Goal: Information Seeking & Learning: Learn about a topic

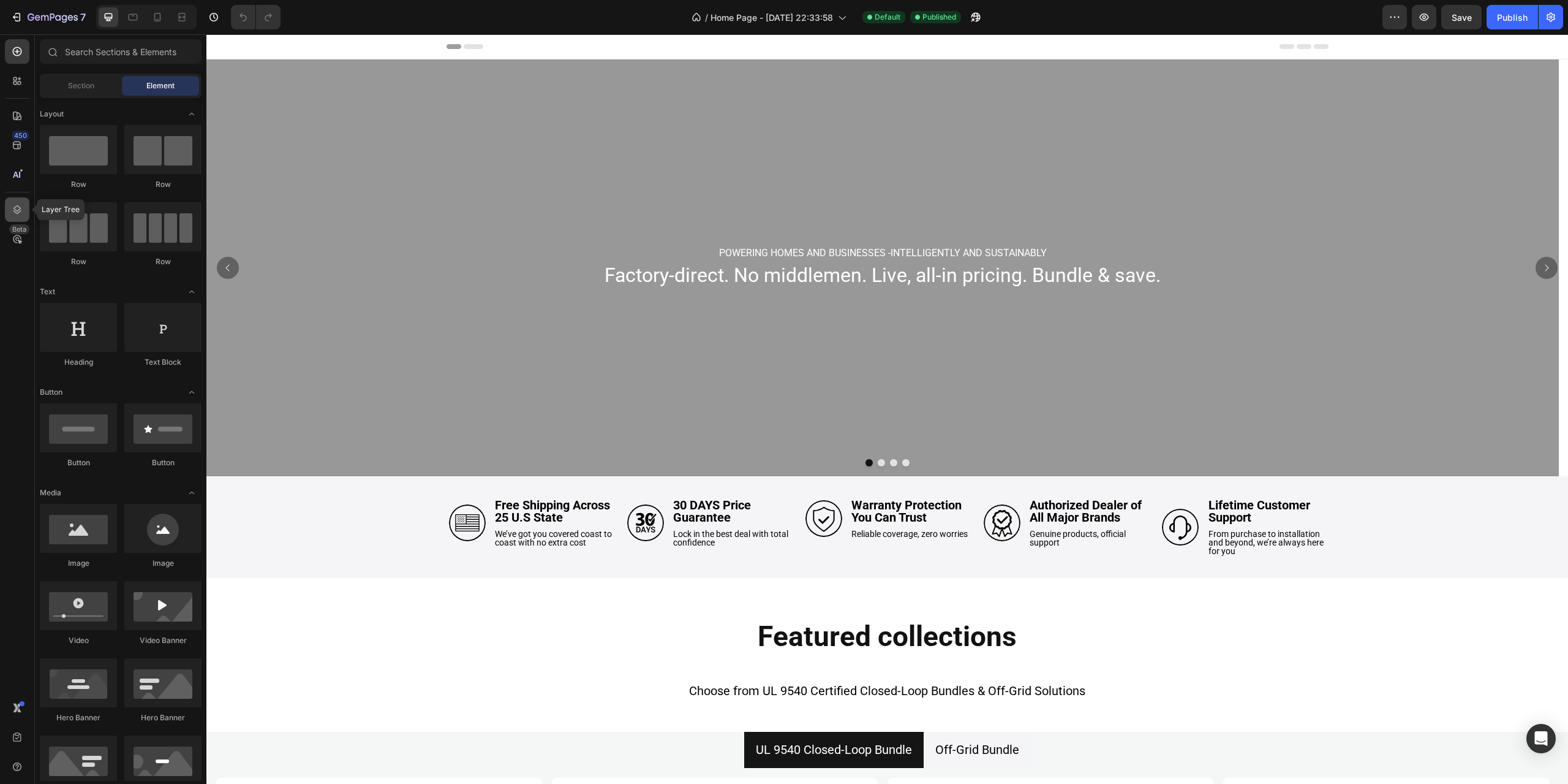
click at [13, 214] on icon at bounding box center [17, 209] width 12 height 12
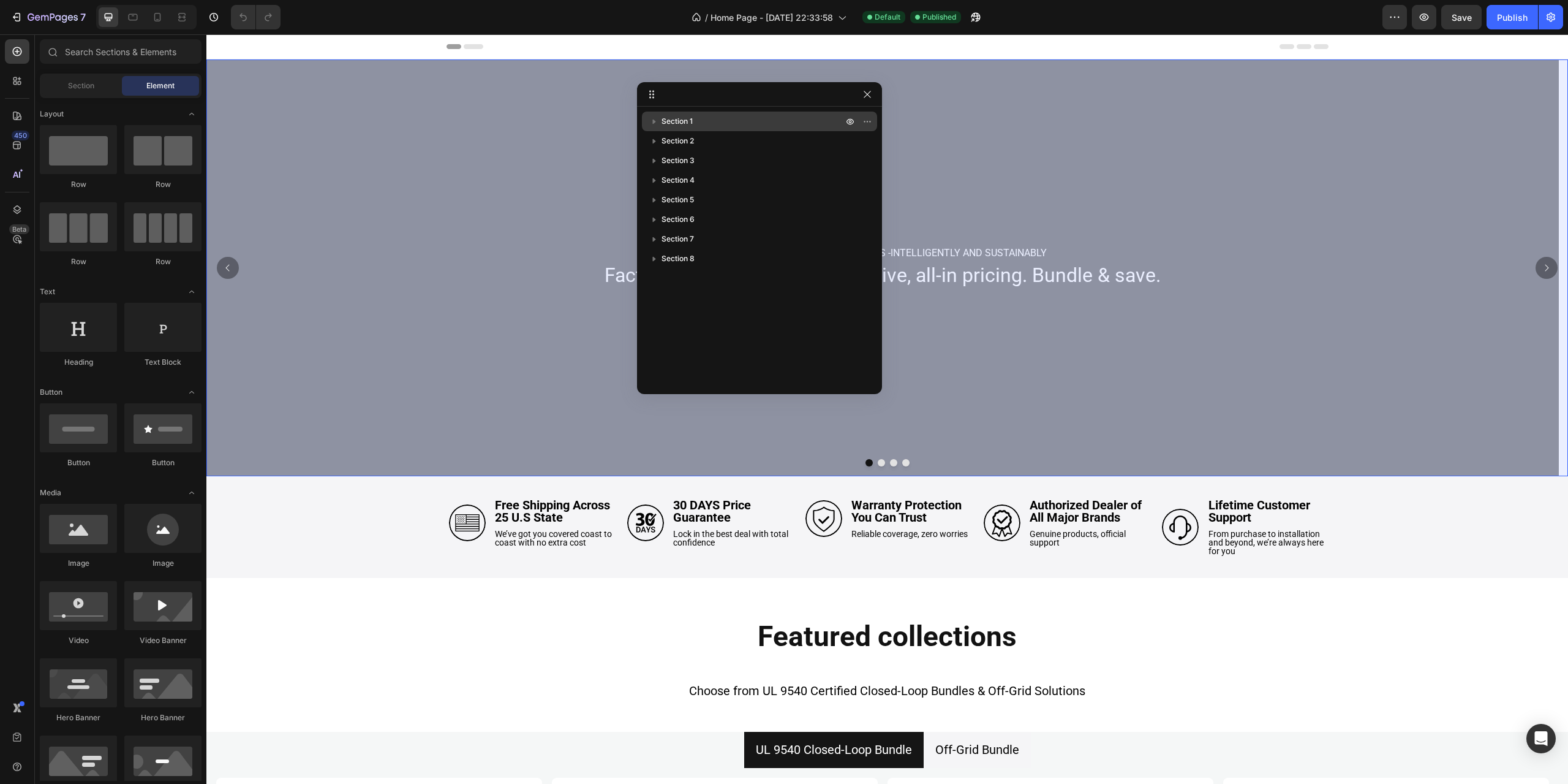
click at [690, 115] on div "Section 1" at bounding box center [759, 121] width 225 height 20
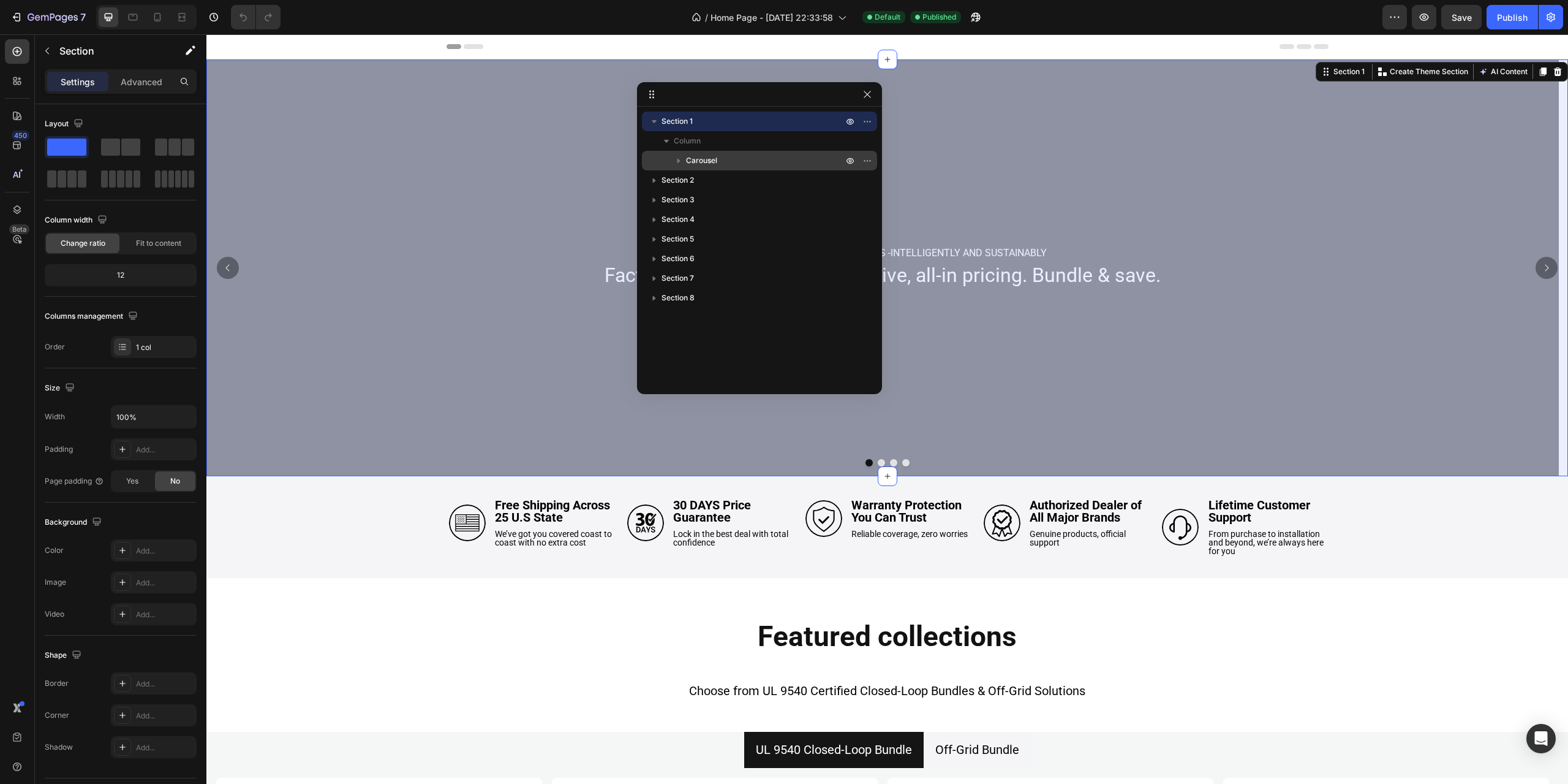
click at [696, 165] on span "Carousel" at bounding box center [701, 160] width 31 height 12
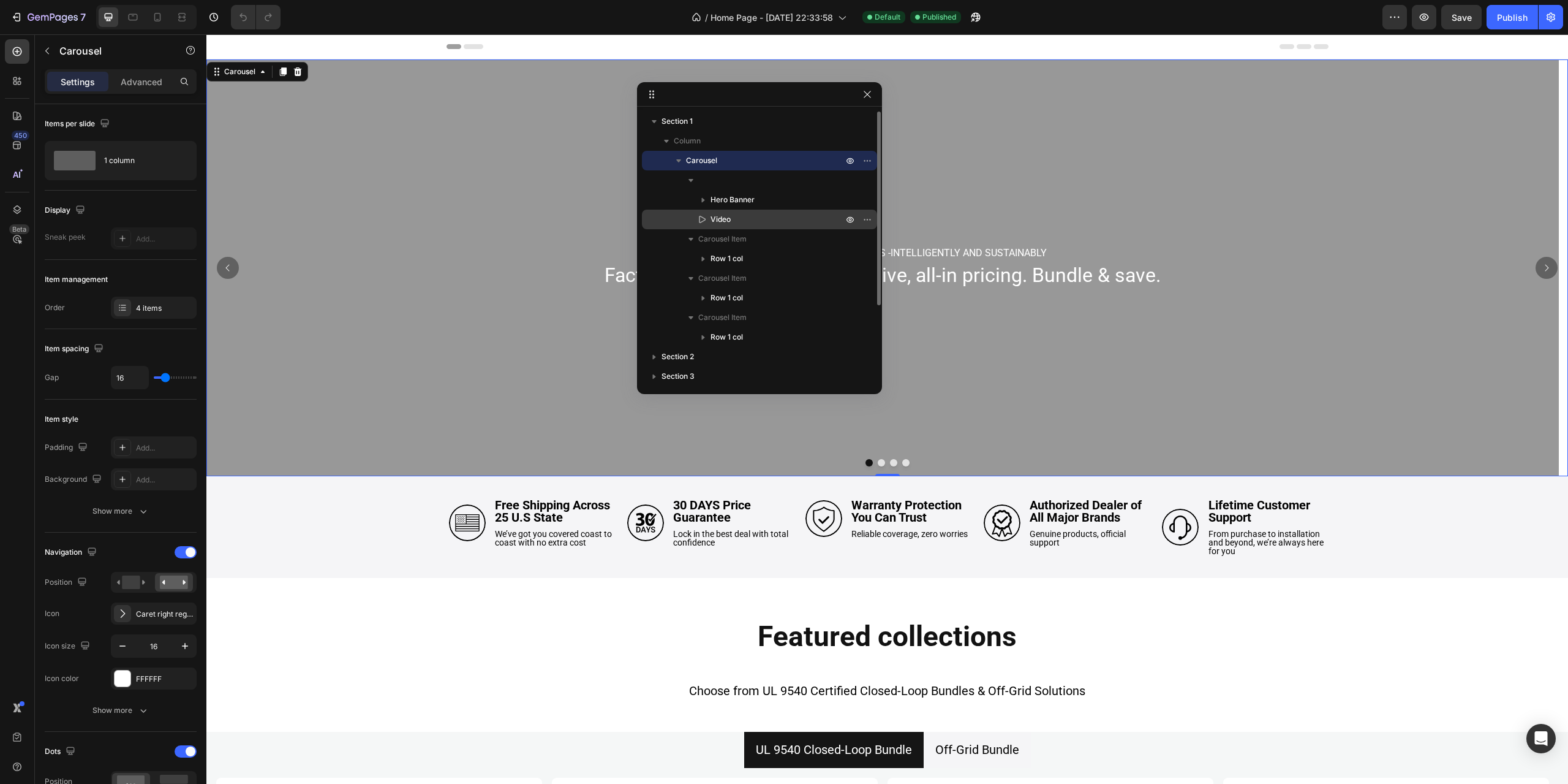
click at [743, 223] on p "Video" at bounding box center [763, 219] width 134 height 12
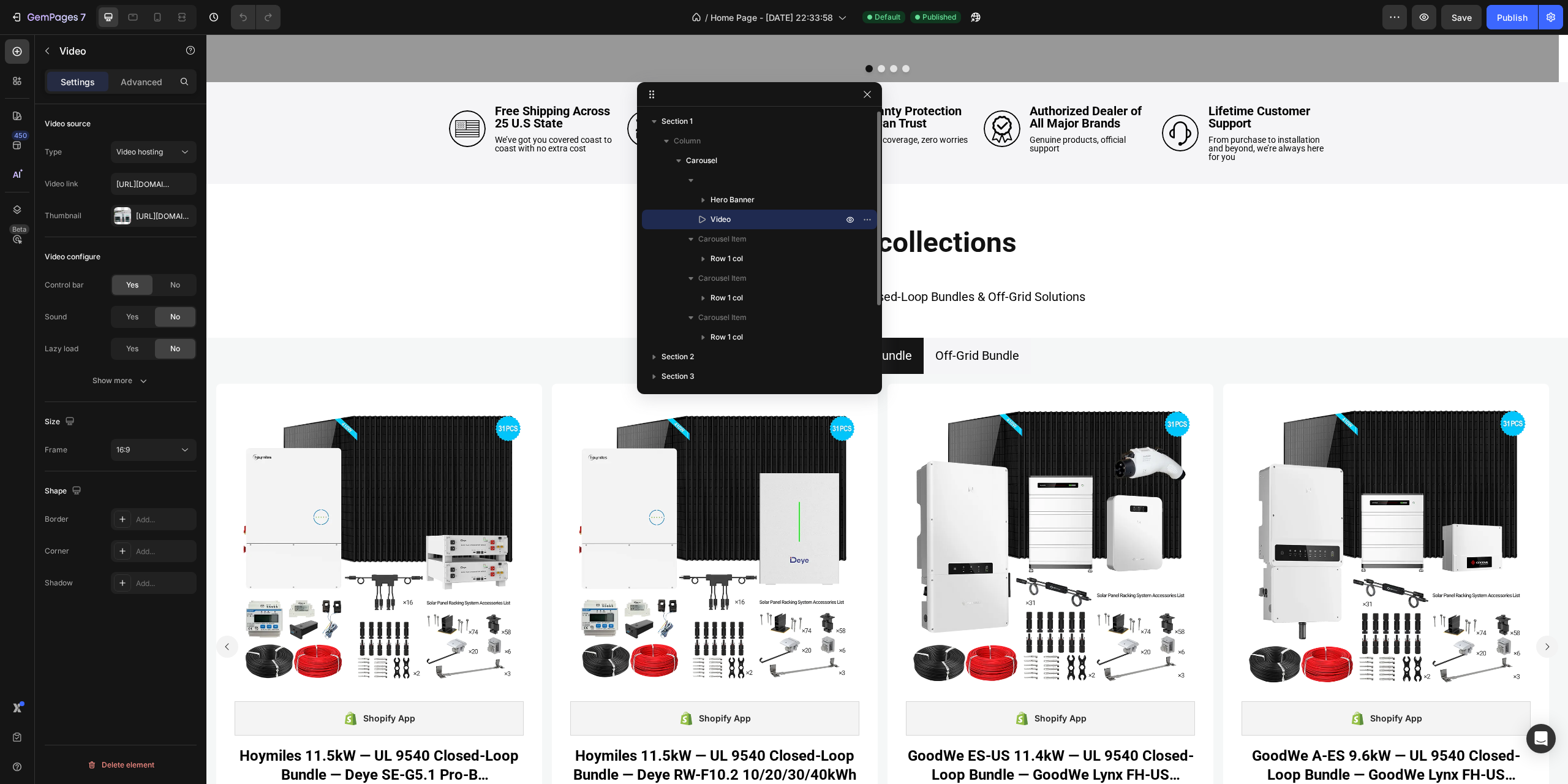
scroll to position [399, 0]
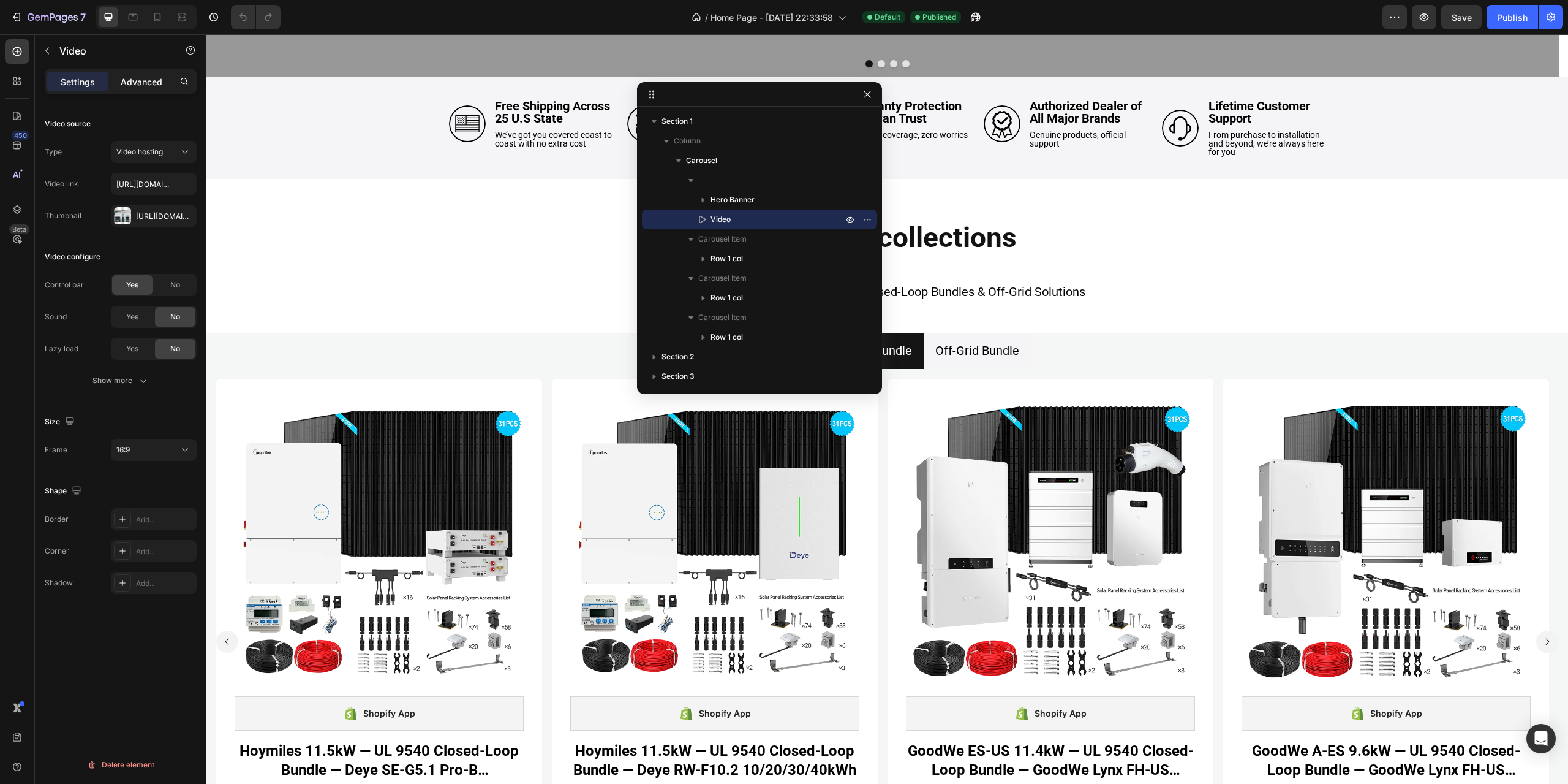
click at [152, 80] on p "Advanced" at bounding box center [141, 82] width 41 height 13
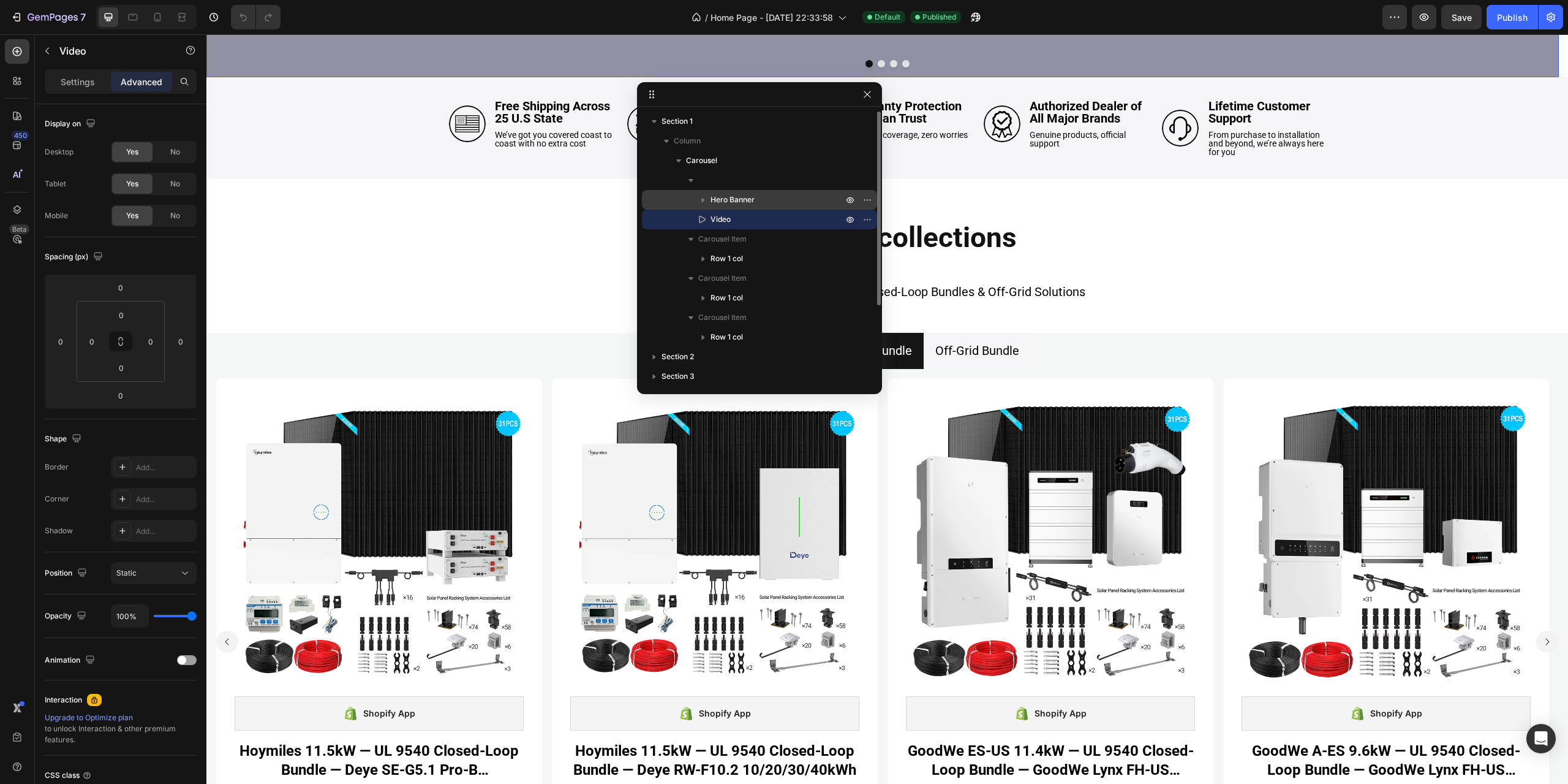
click at [758, 198] on p "Hero Banner" at bounding box center [777, 199] width 134 height 12
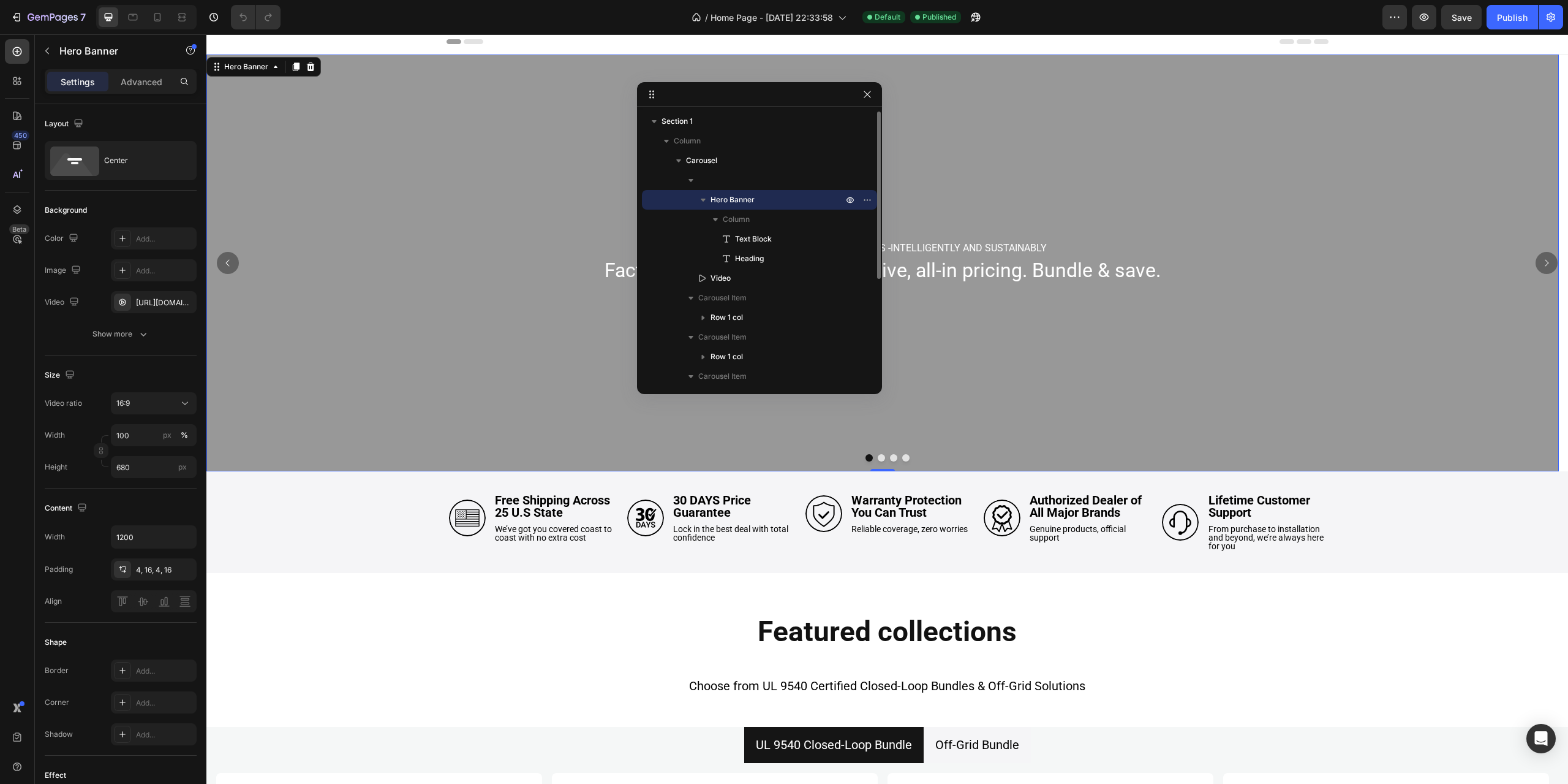
scroll to position [0, 0]
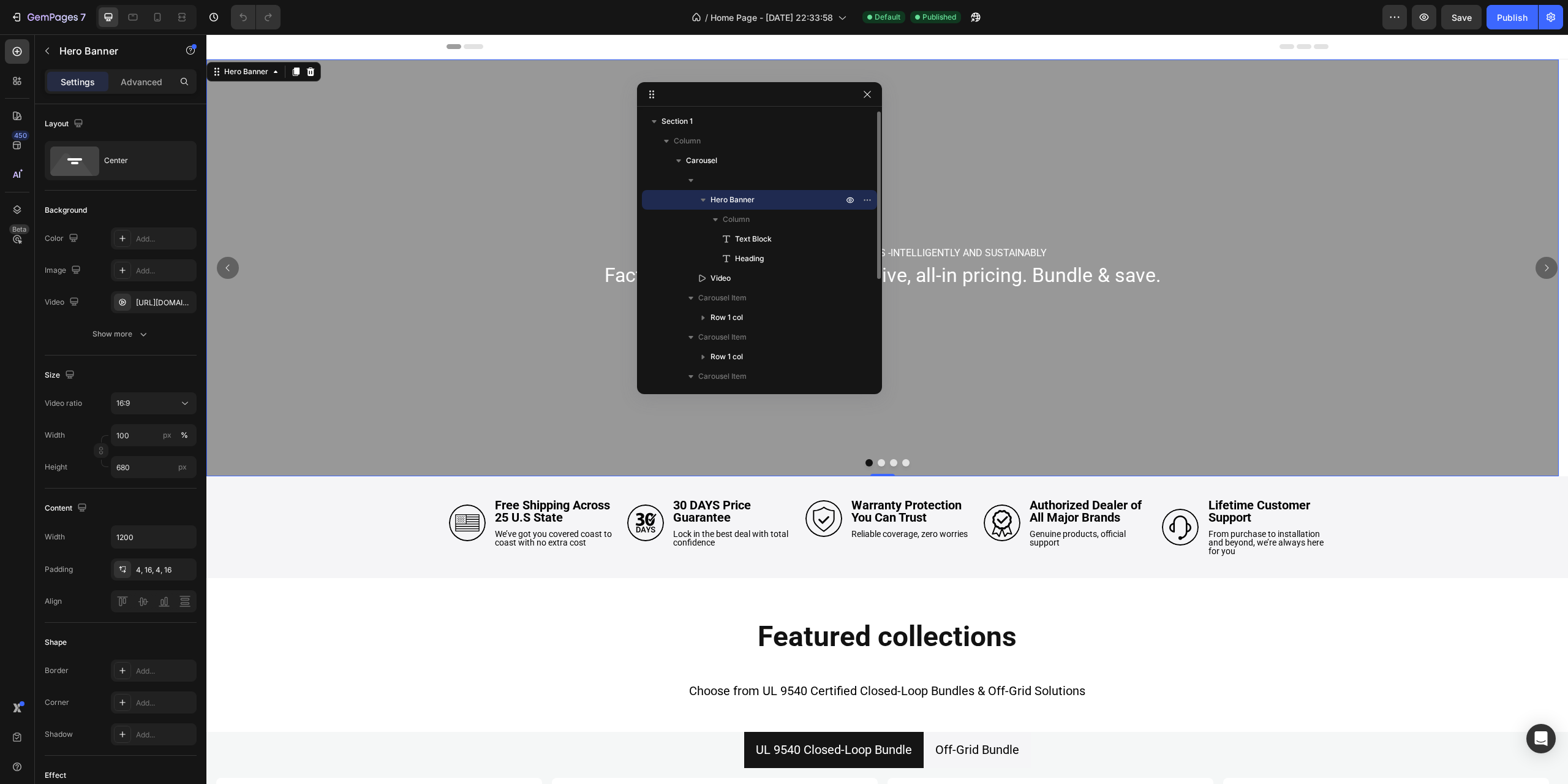
click at [701, 195] on icon "button" at bounding box center [703, 199] width 12 height 12
click at [743, 215] on p "Video" at bounding box center [763, 219] width 134 height 12
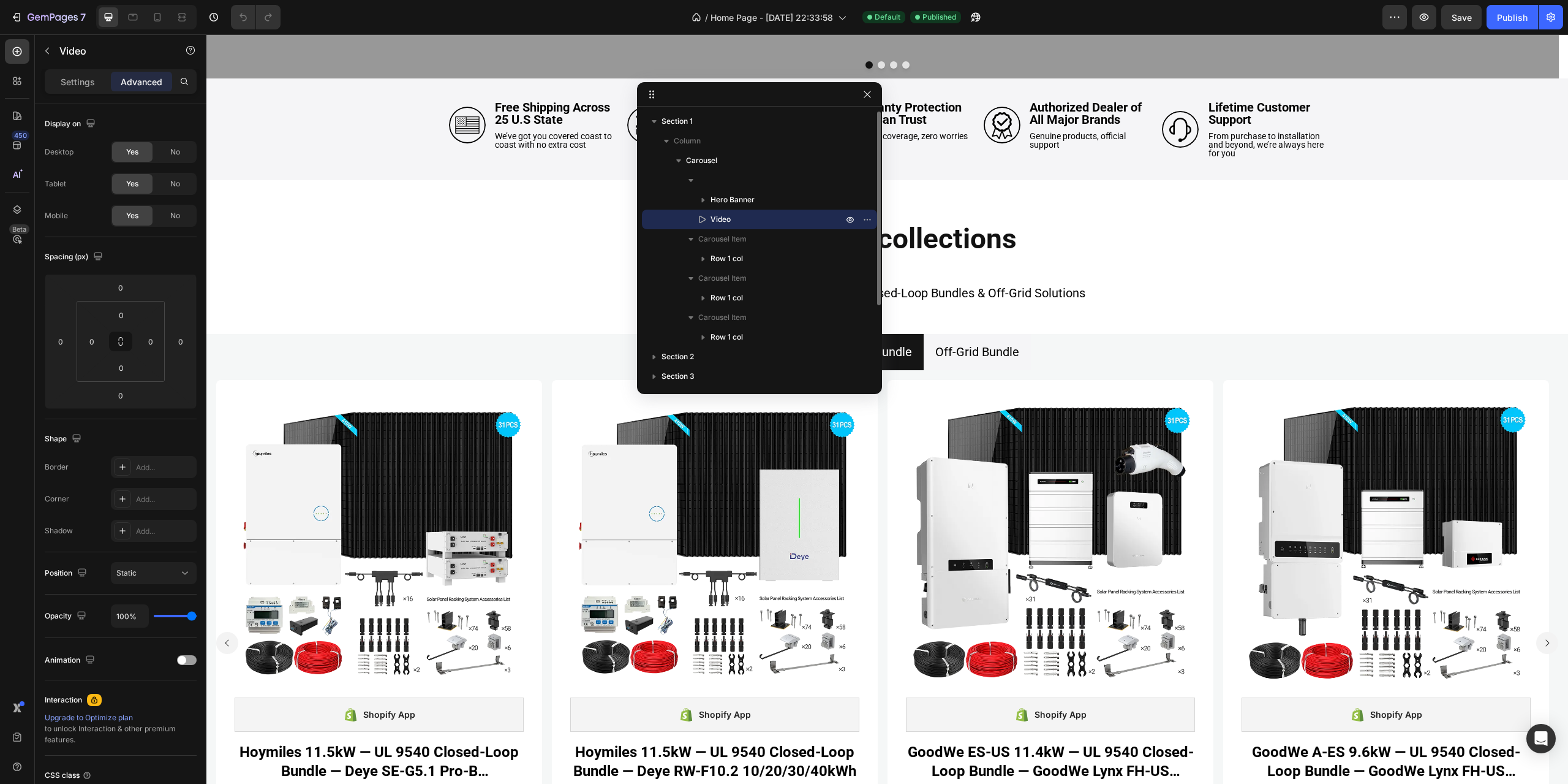
scroll to position [399, 0]
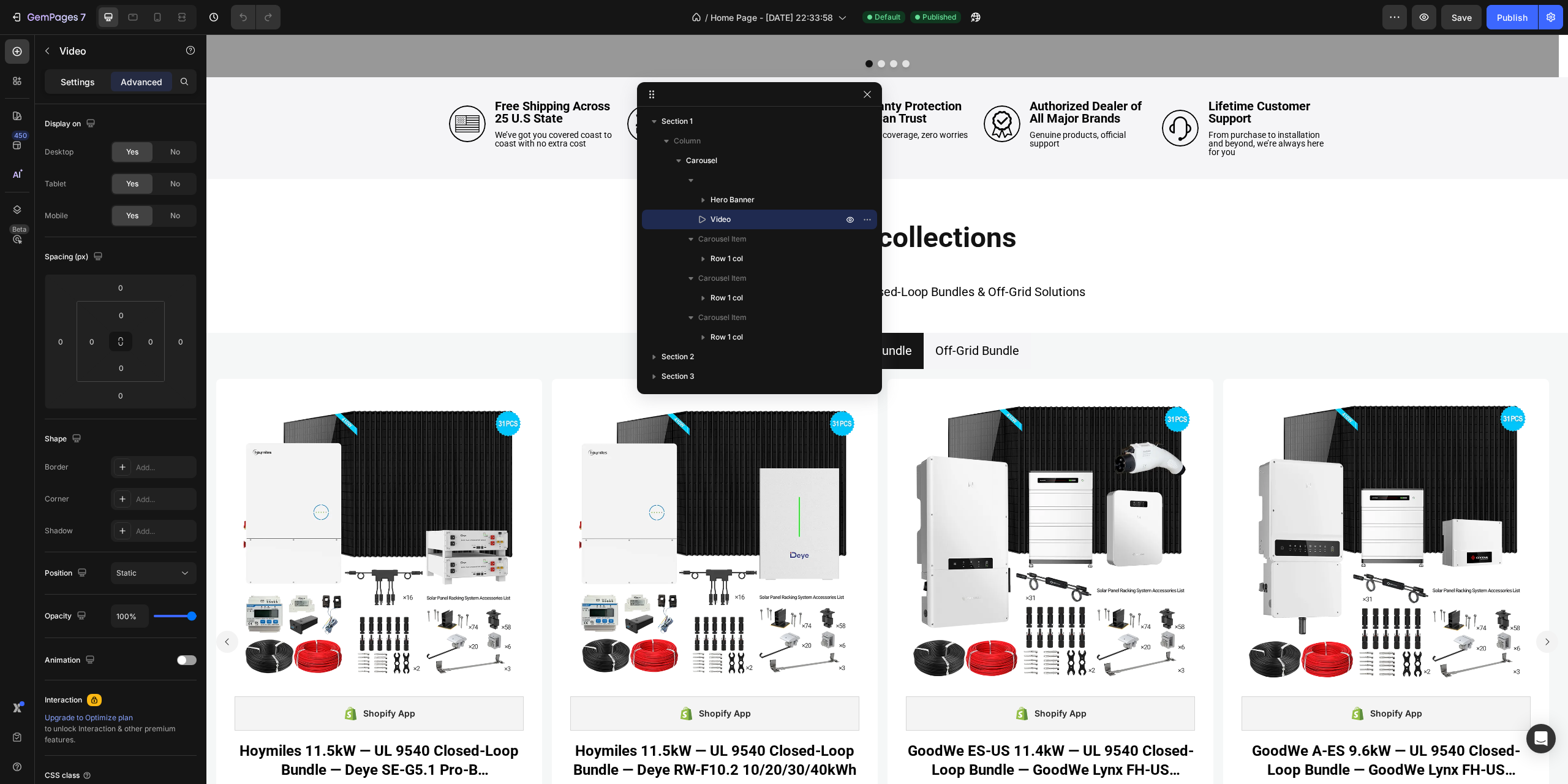
click at [59, 78] on div "Settings" at bounding box center [77, 81] width 61 height 20
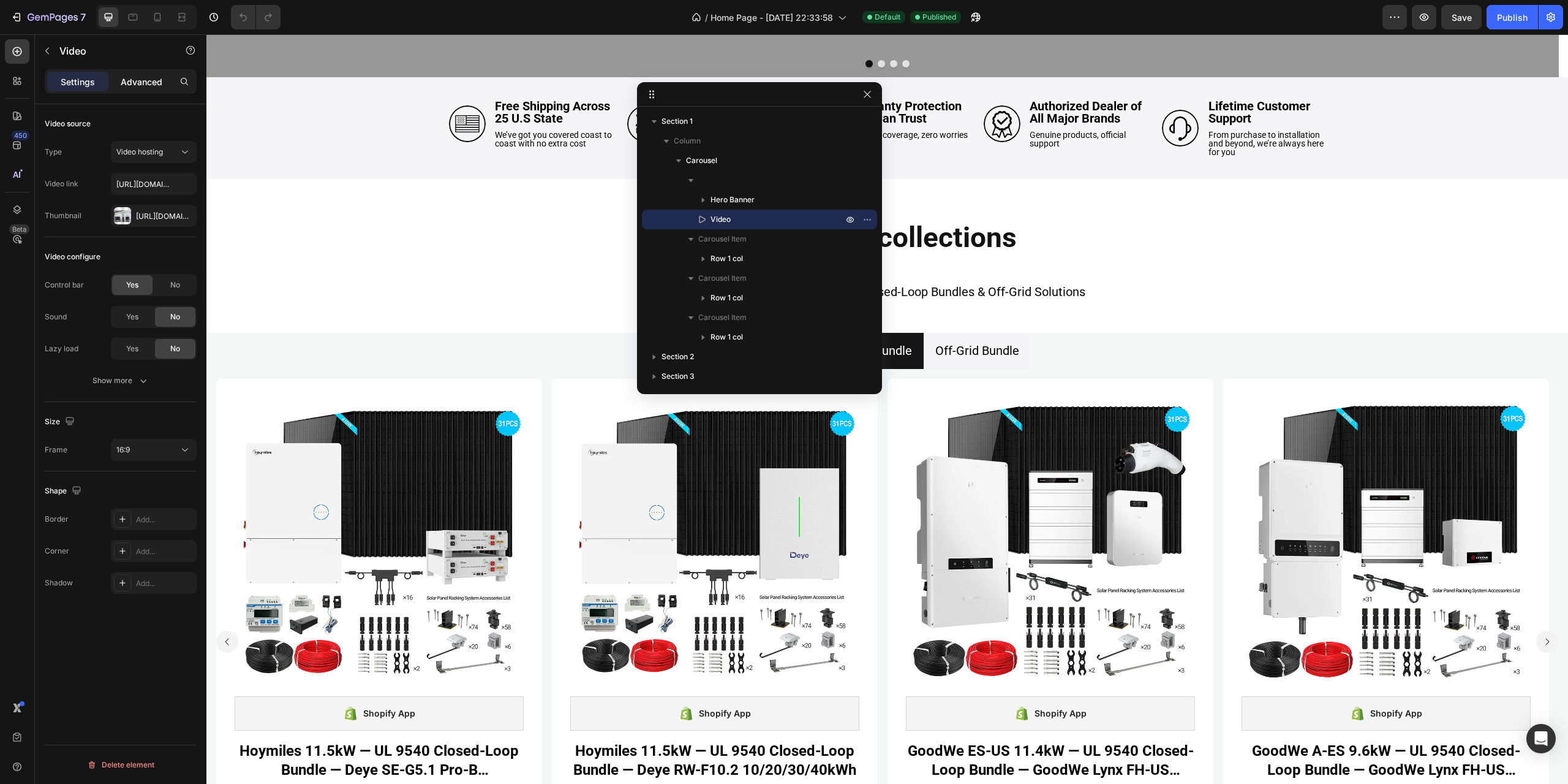
click at [141, 81] on p "Advanced" at bounding box center [141, 82] width 41 height 13
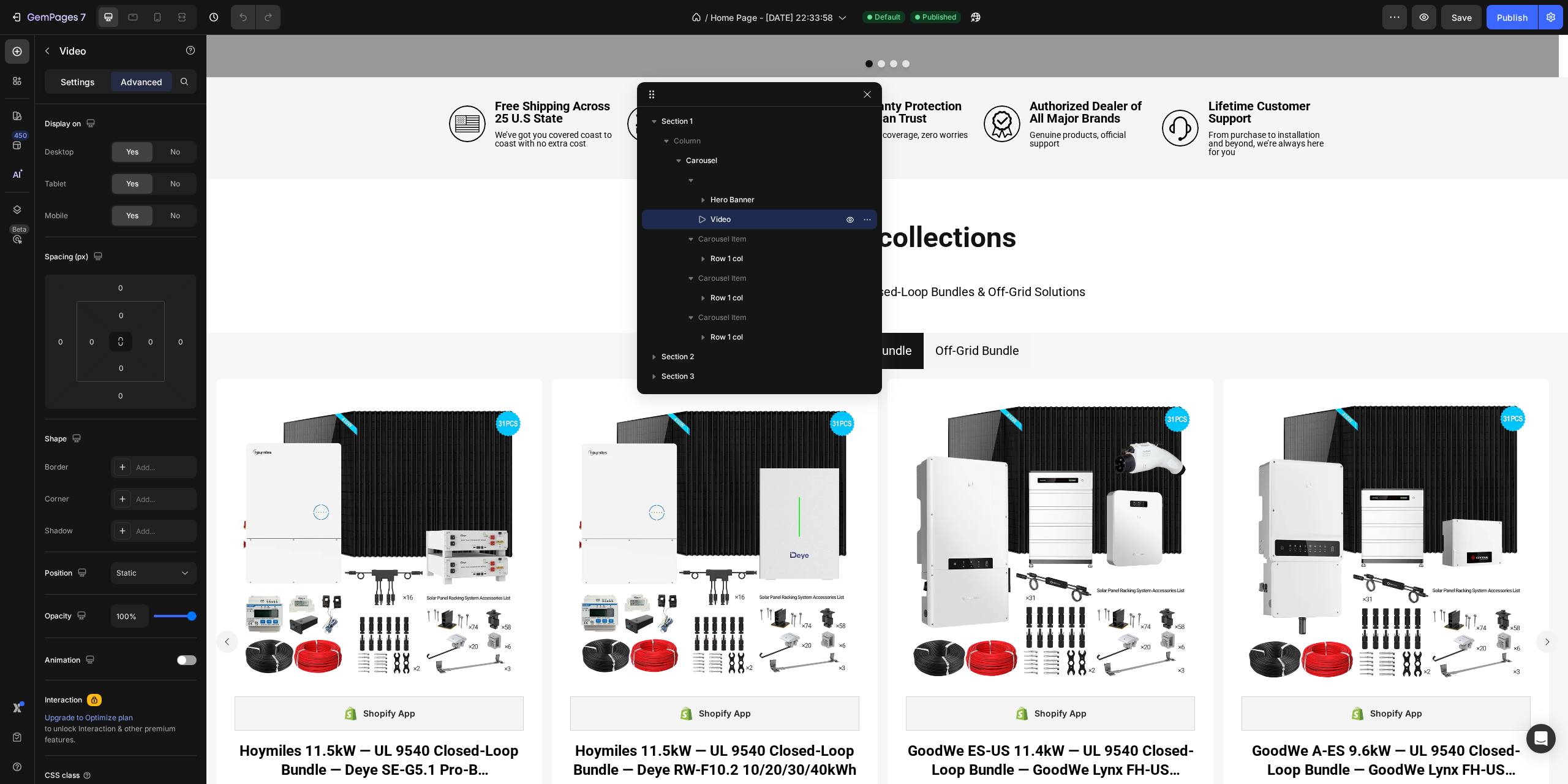
click at [63, 82] on p "Settings" at bounding box center [78, 82] width 35 height 13
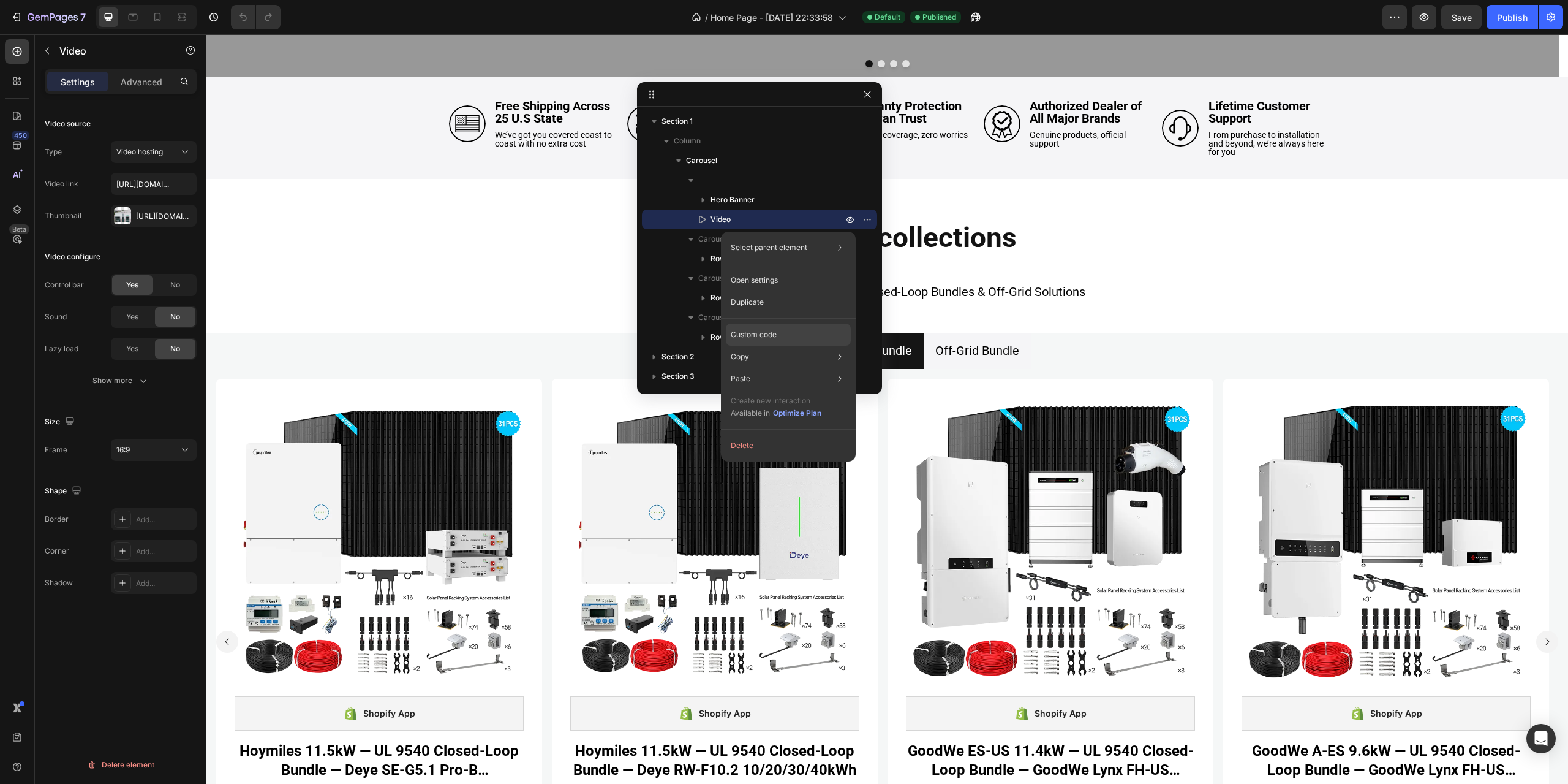
click at [764, 332] on p "Custom code" at bounding box center [753, 335] width 46 height 11
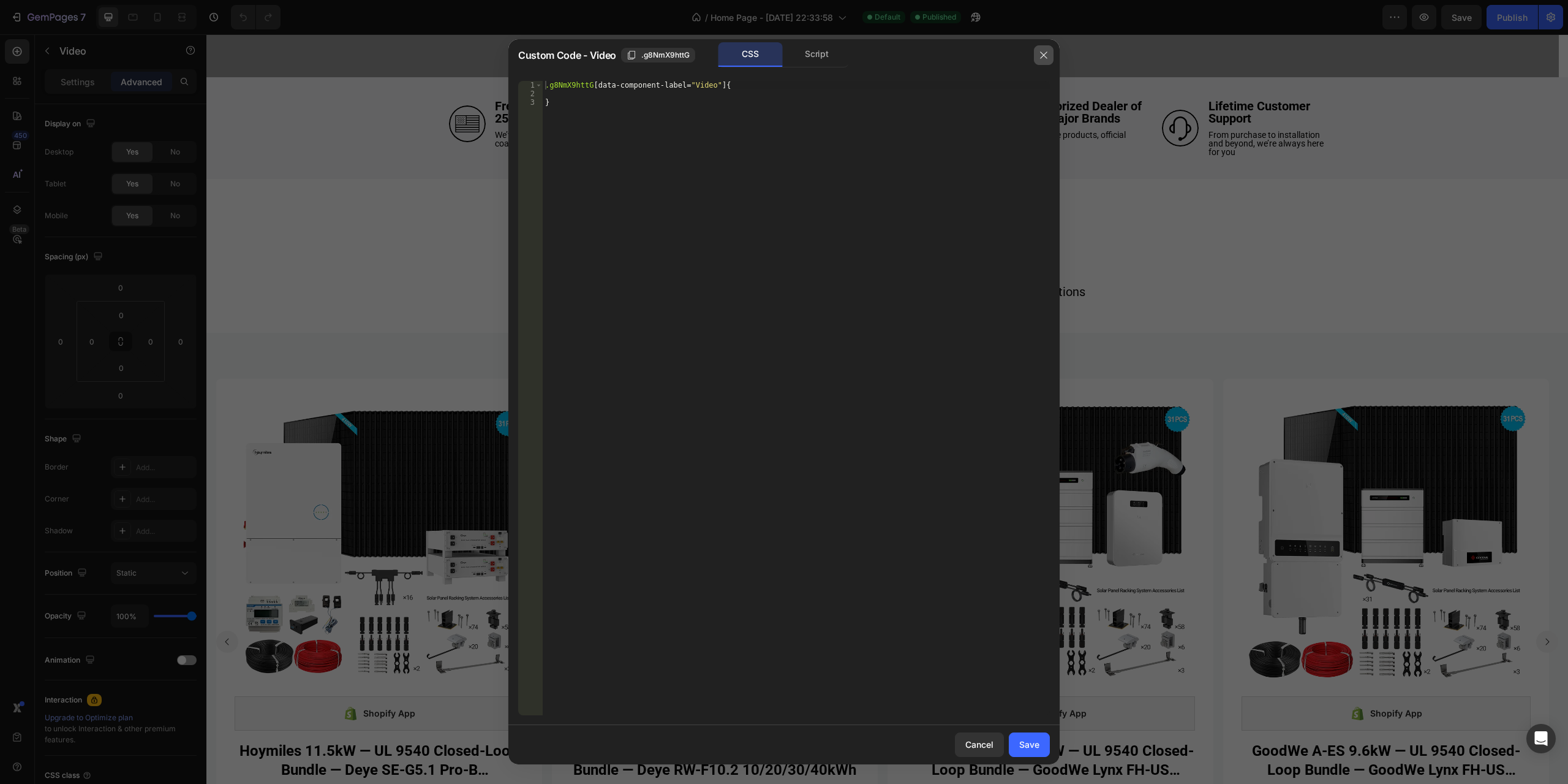
click at [1048, 55] on icon "button" at bounding box center [1044, 55] width 9 height 9
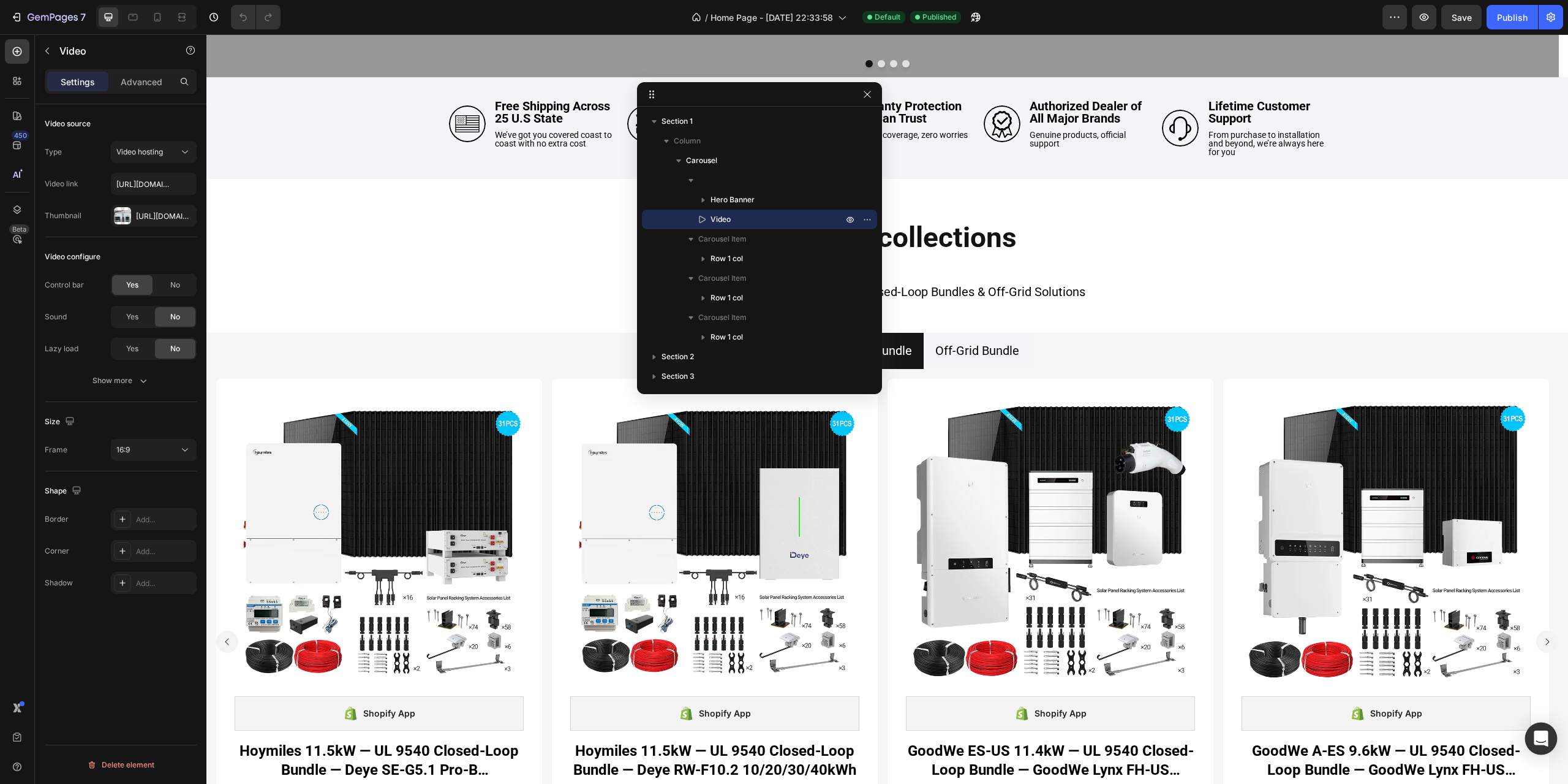
click at [1540, 744] on icon "Open Intercom Messenger" at bounding box center [1540, 738] width 14 height 16
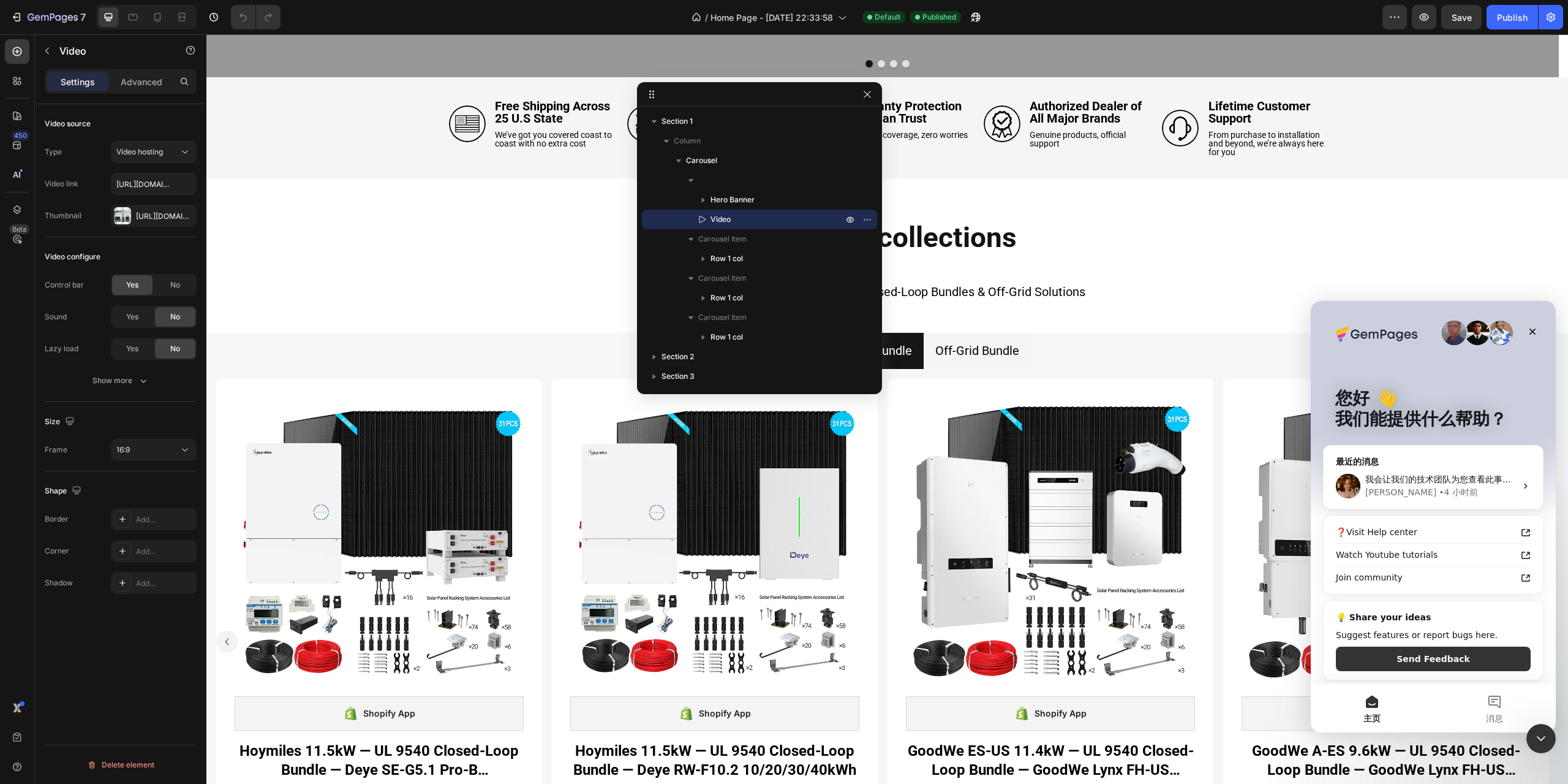
scroll to position [0, 0]
click at [1438, 488] on div "• 4 小时前" at bounding box center [1458, 493] width 39 height 13
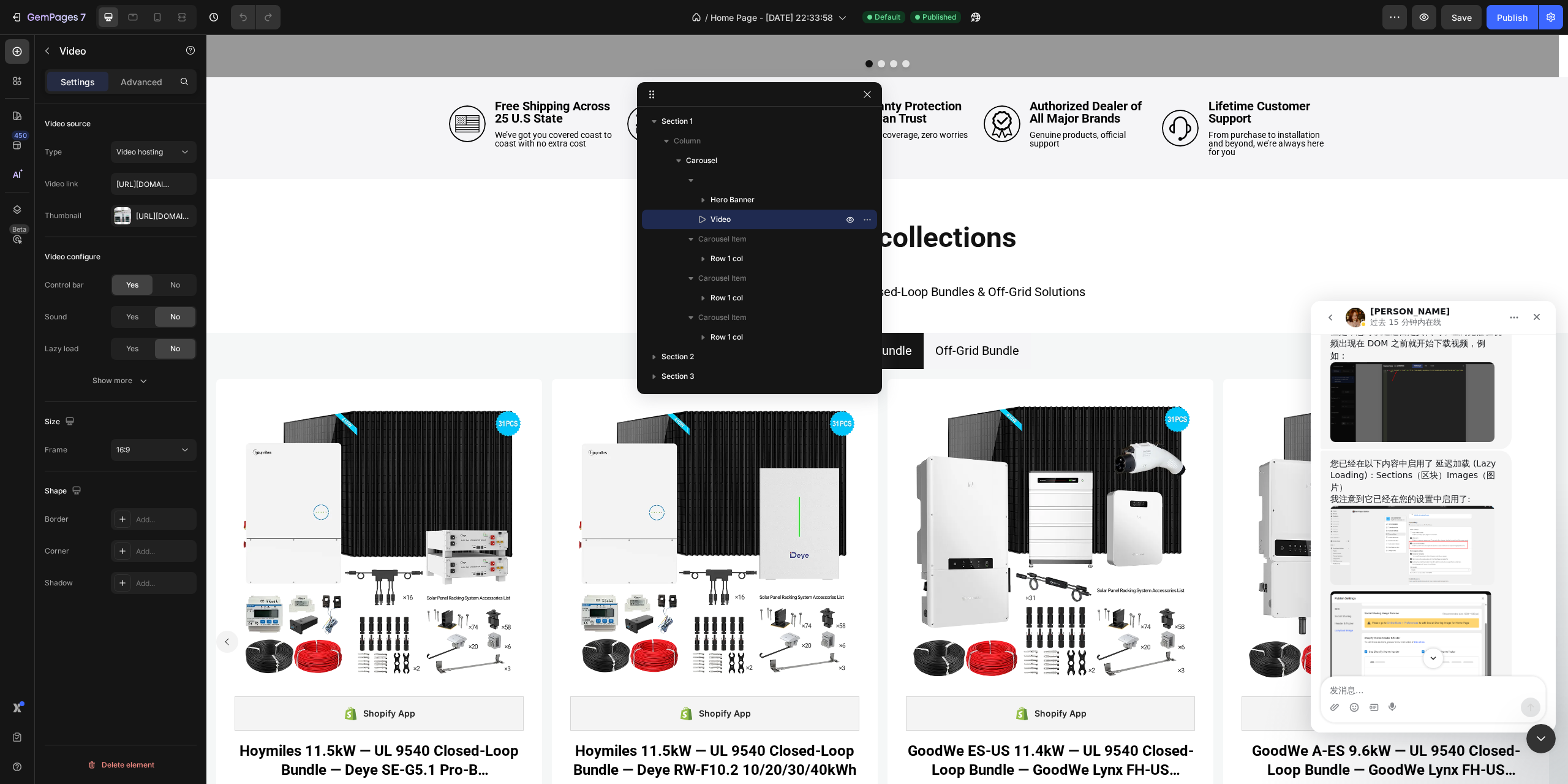
scroll to position [1968, 0]
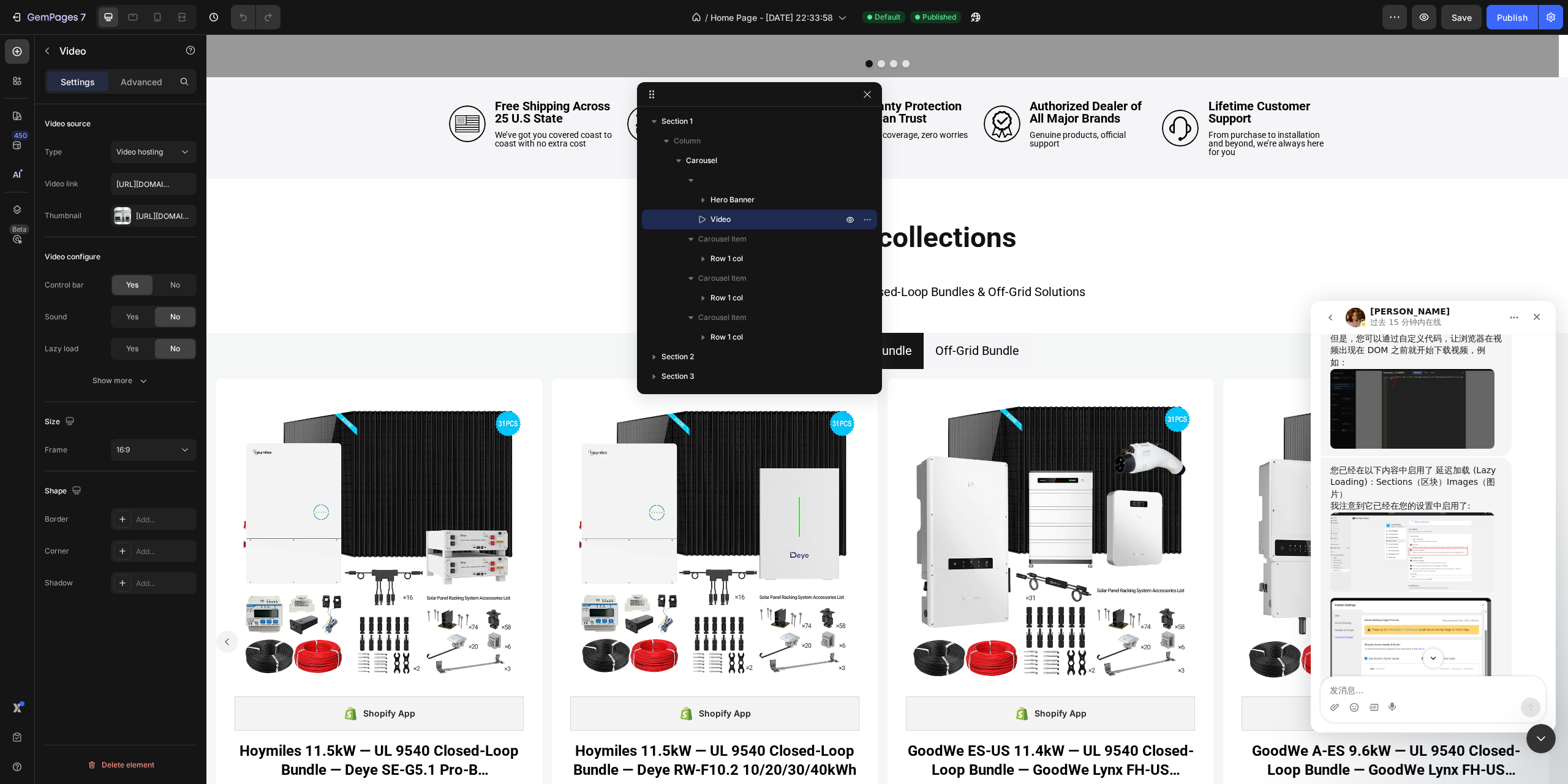
click at [1428, 448] on img "Brad说…" at bounding box center [1412, 408] width 164 height 80
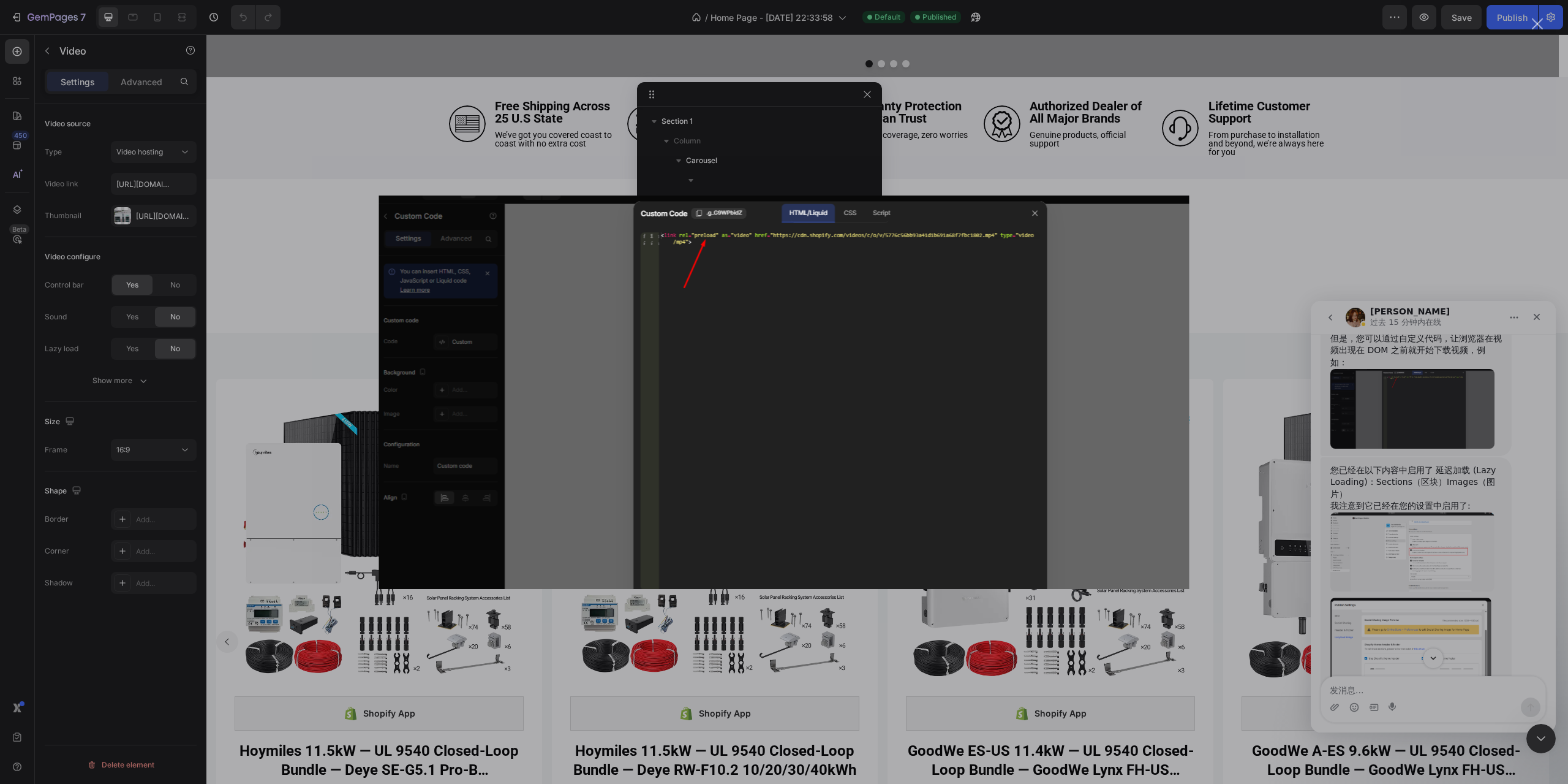
click at [1426, 500] on div "Intercom Messenger" at bounding box center [784, 392] width 1568 height 784
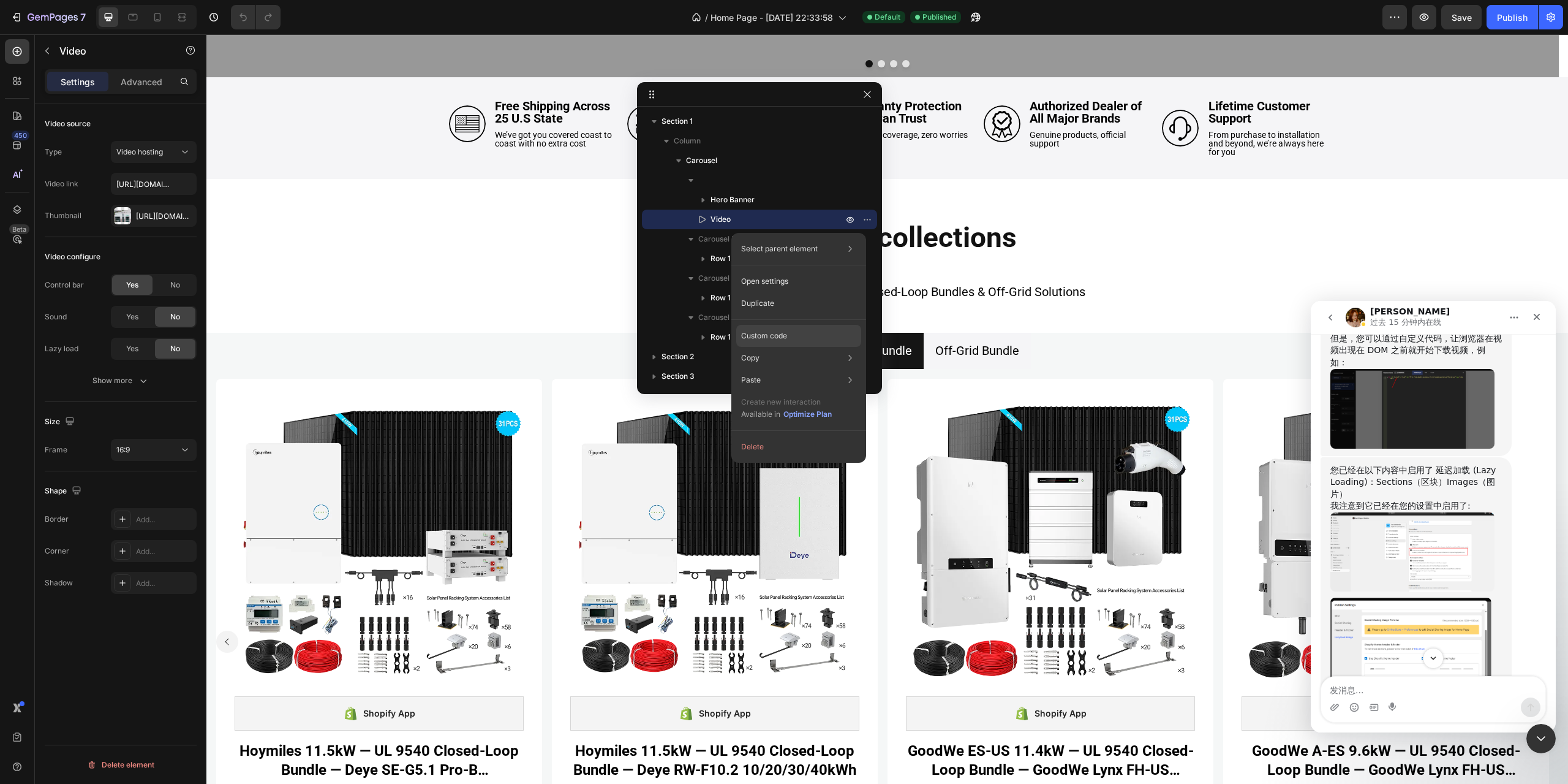
click at [768, 336] on p "Custom code" at bounding box center [764, 336] width 46 height 11
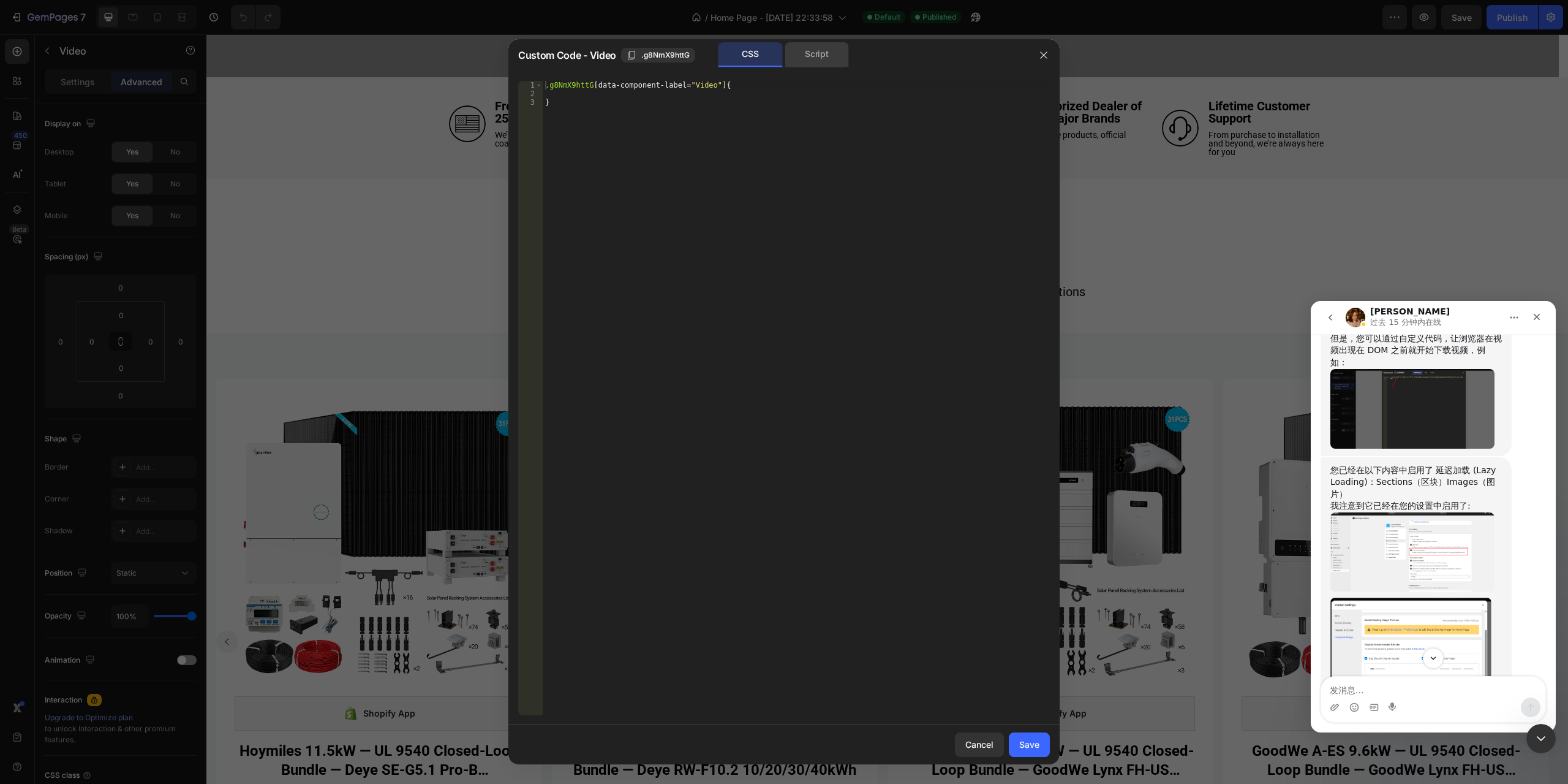
click at [809, 58] on div "Script" at bounding box center [816, 55] width 64 height 24
click at [767, 55] on div "CSS" at bounding box center [751, 55] width 64 height 24
click at [1426, 448] on img "Brad说…" at bounding box center [1412, 408] width 164 height 80
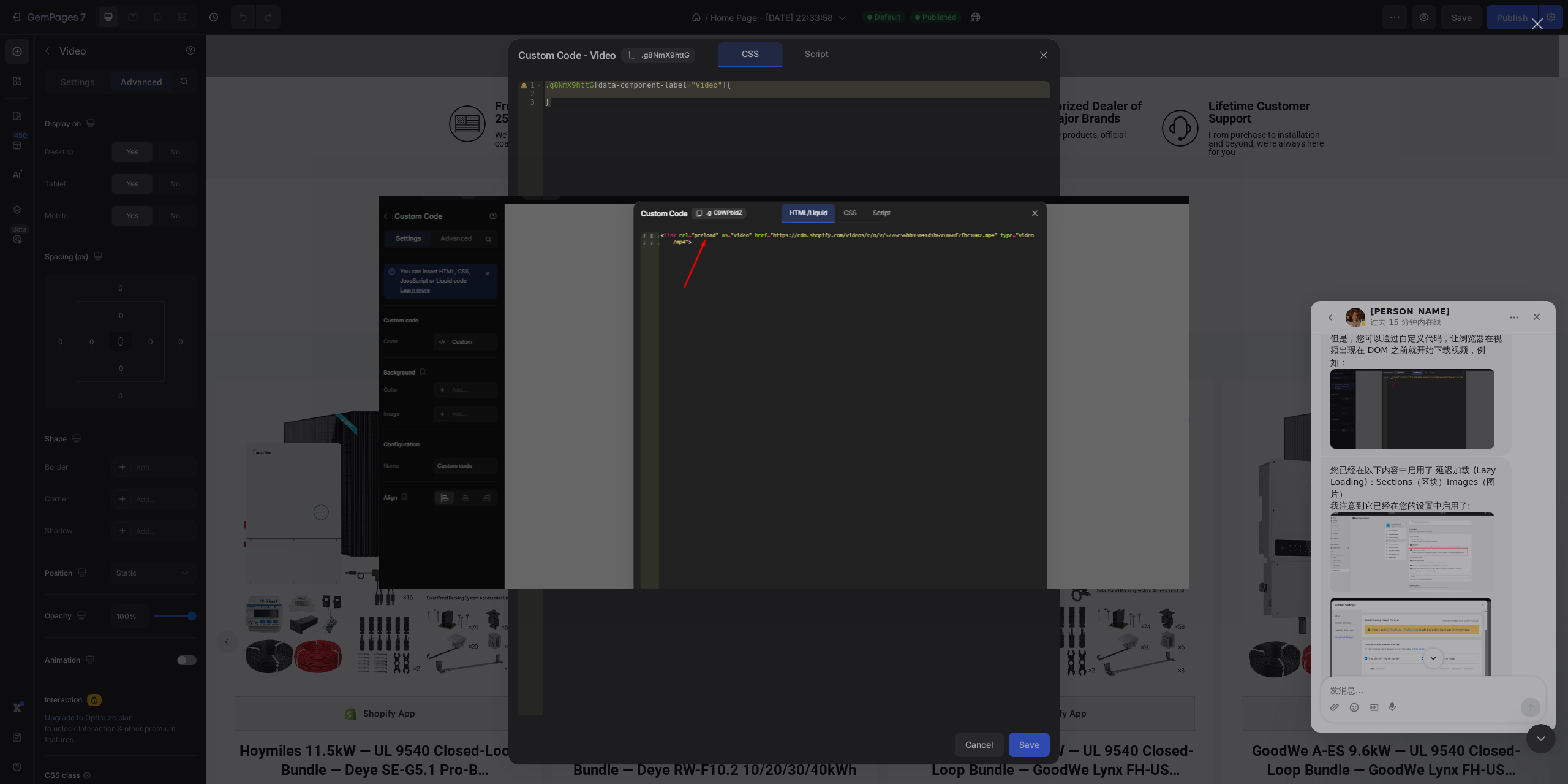
drag, startPoint x: 116, startPoint y: 202, endPoint x: 1415, endPoint y: 423, distance: 1317.7
click at [1415, 423] on div "Intercom Messenger" at bounding box center [784, 392] width 1568 height 784
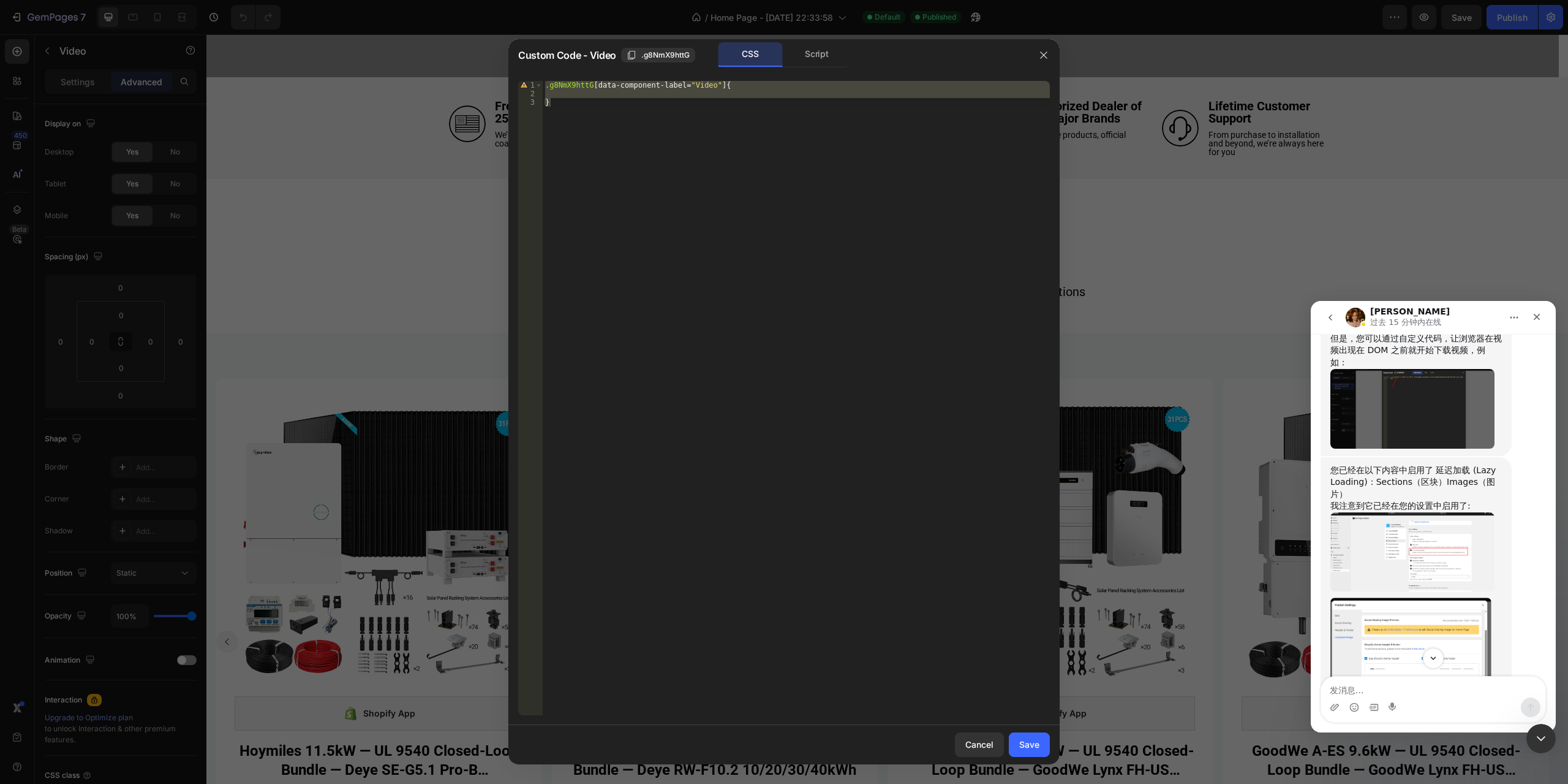
scroll to position [1906, 0]
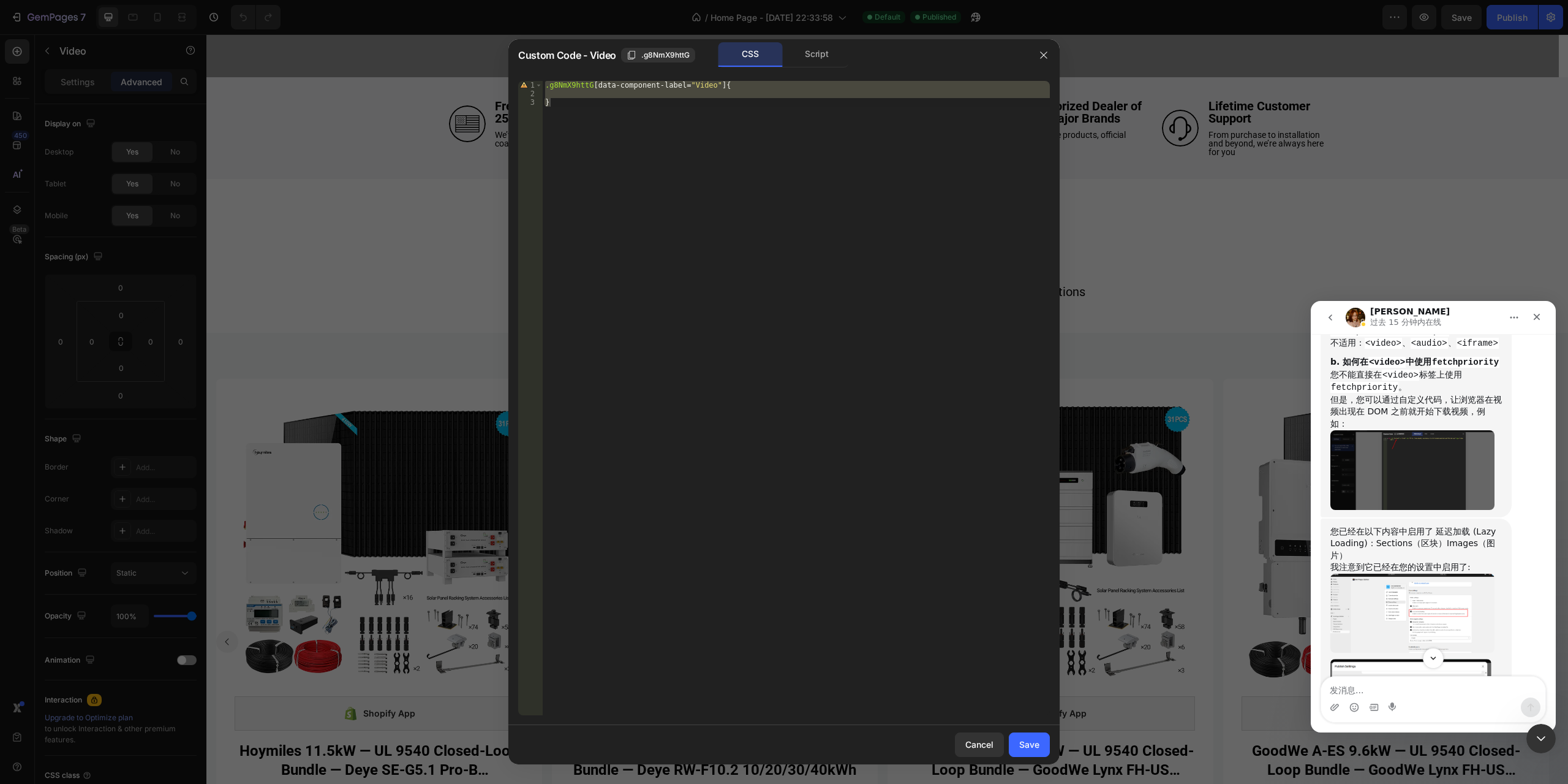
click at [1388, 368] on code "<video>" at bounding box center [1387, 362] width 38 height 11
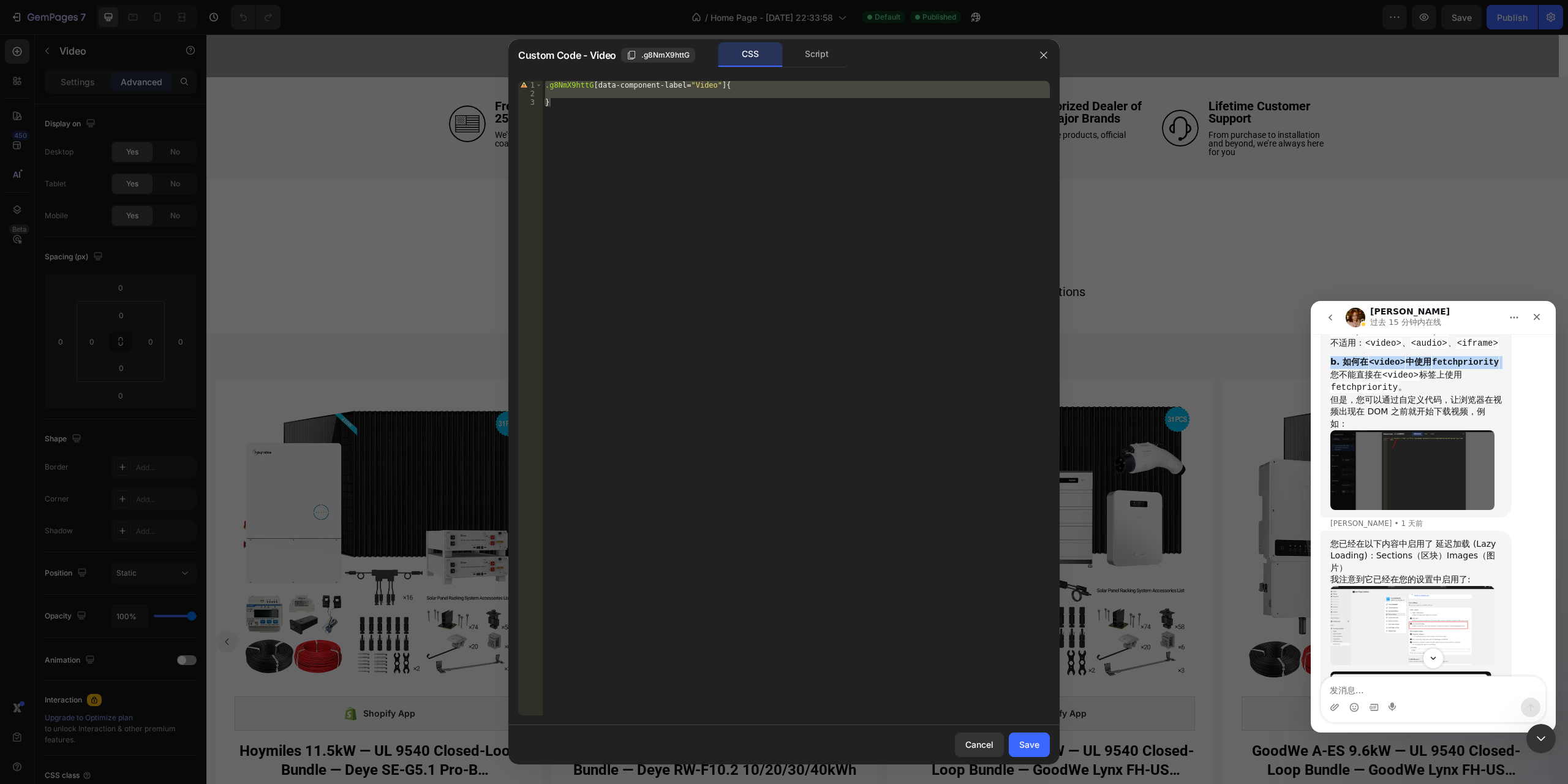
click at [1388, 368] on code "<video>" at bounding box center [1387, 362] width 38 height 11
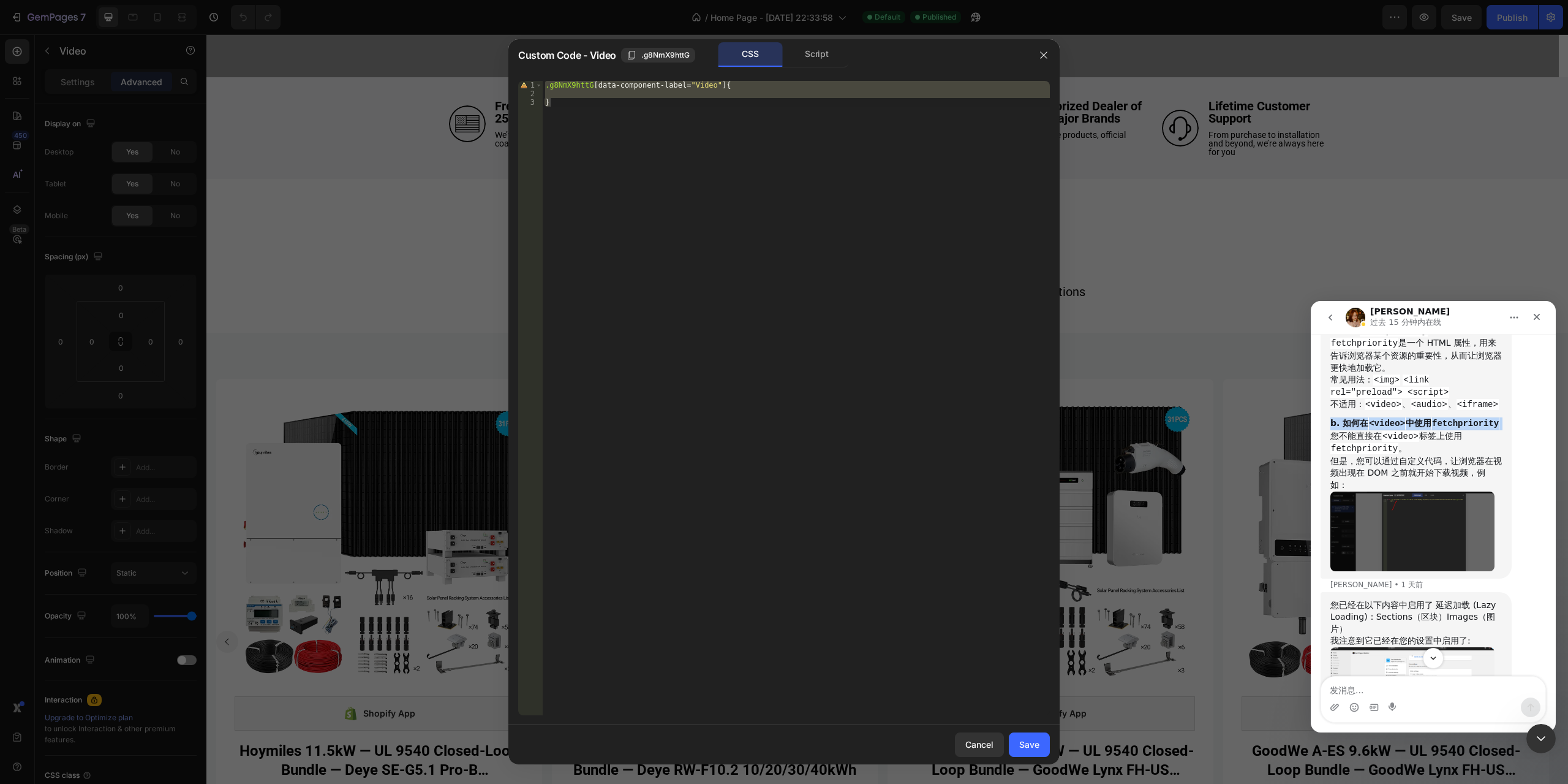
scroll to position [1784, 0]
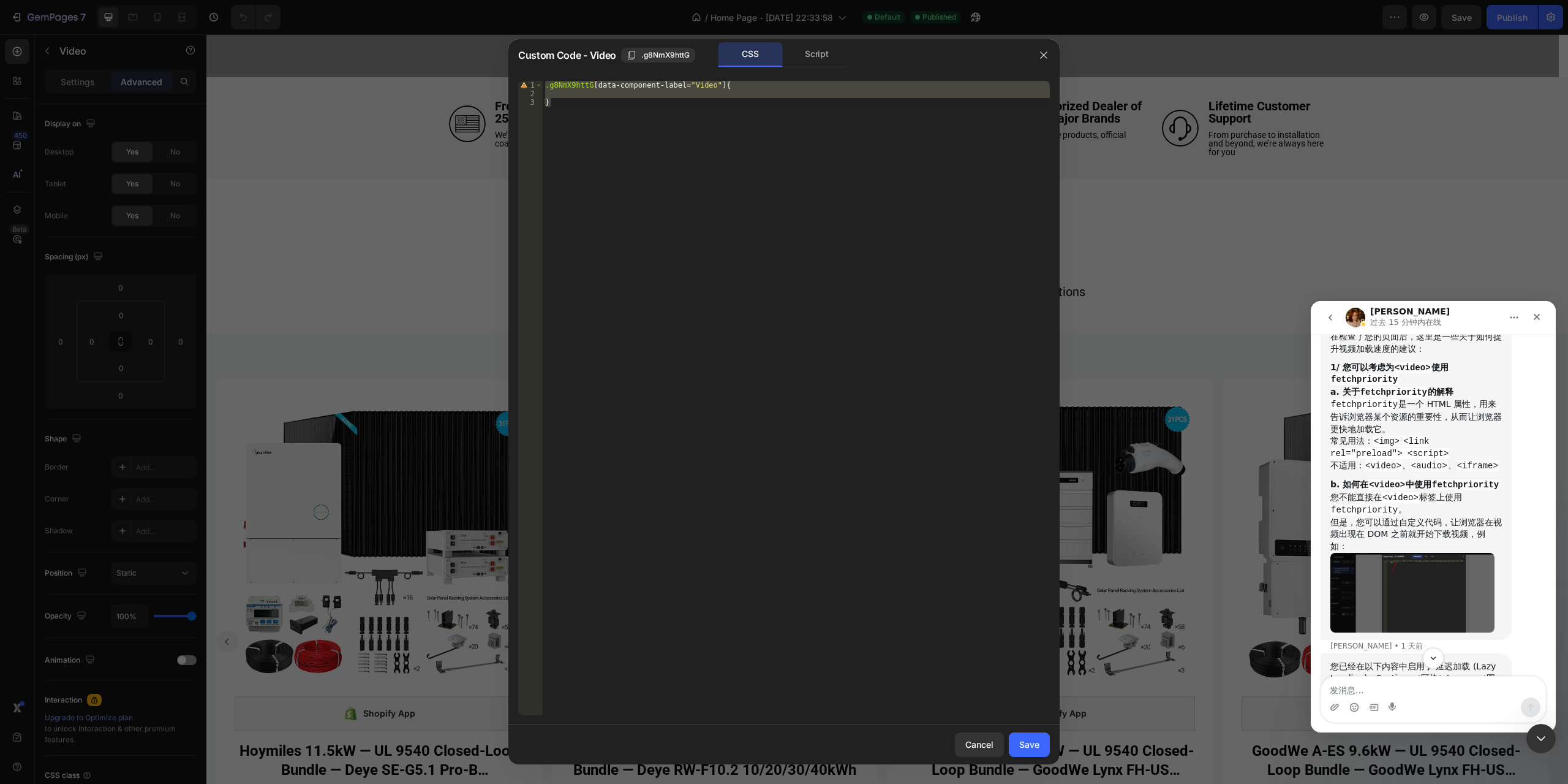
drag, startPoint x: 1388, startPoint y: 438, endPoint x: 1396, endPoint y: 475, distance: 37.9
click at [1396, 410] on code "fetchpriority" at bounding box center [1364, 404] width 68 height 11
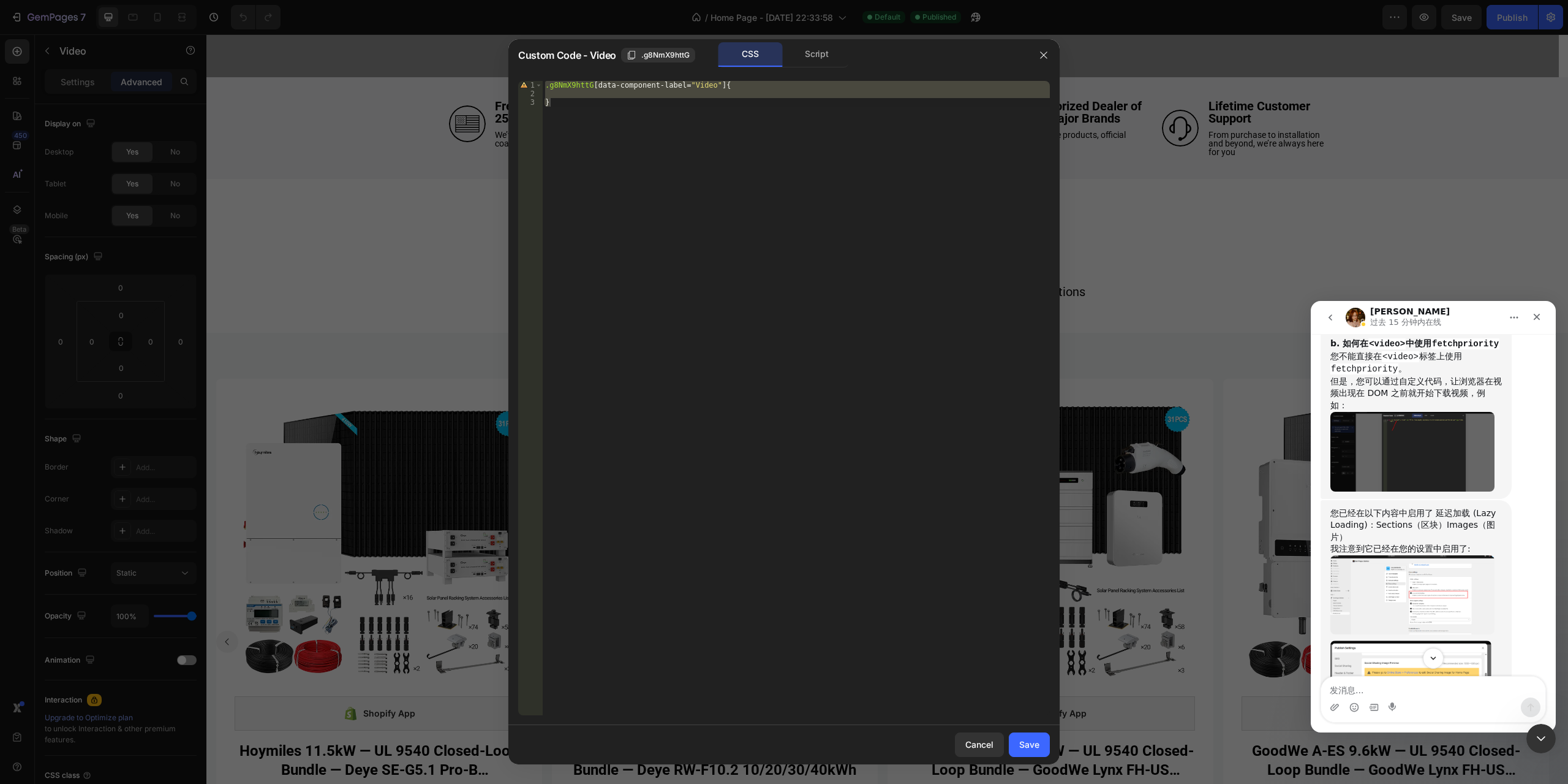
scroll to position [2029, 0]
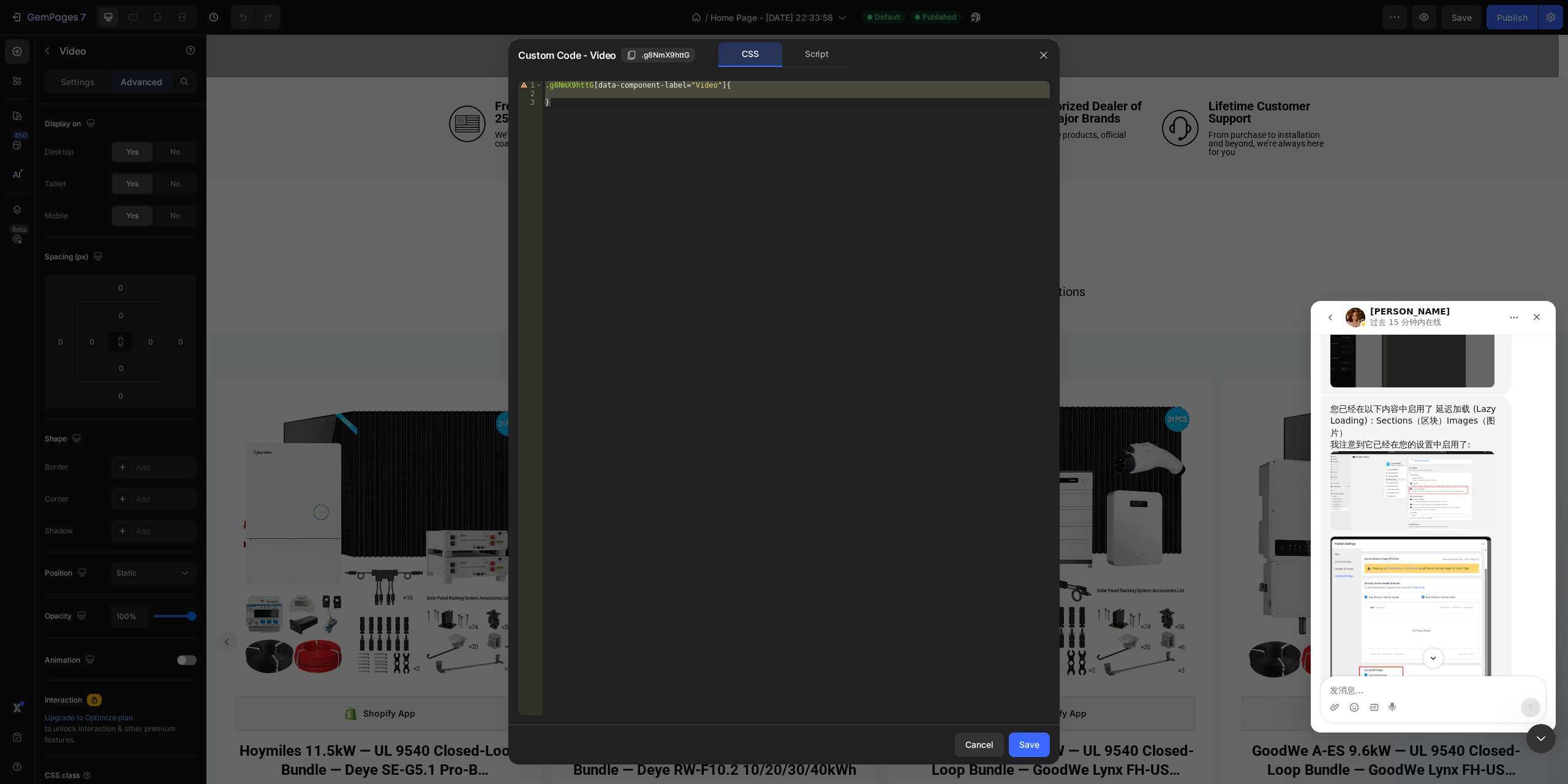
click at [1395, 387] on img "Brad说…" at bounding box center [1412, 347] width 164 height 80
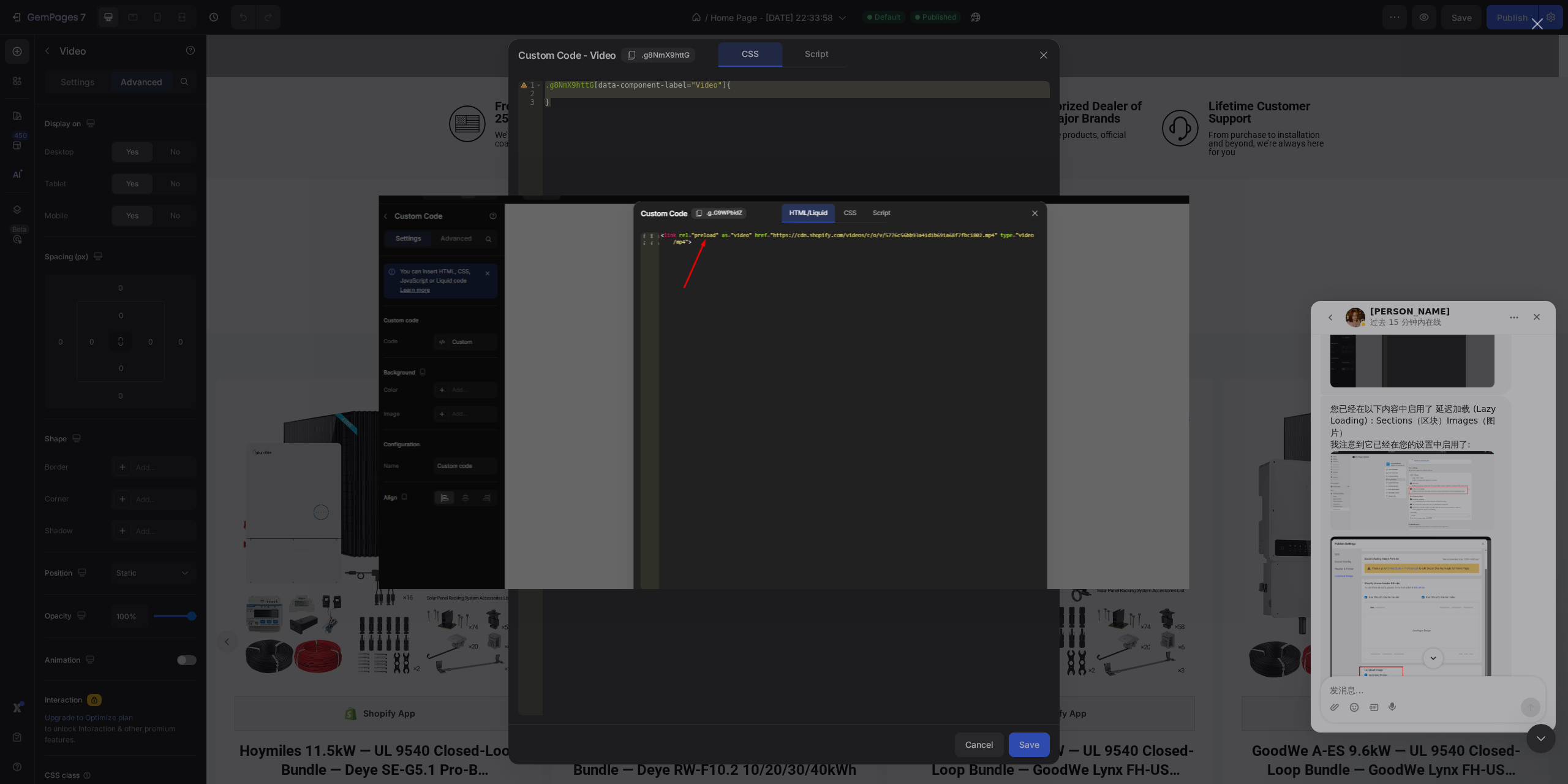
click at [1402, 513] on div "Intercom Messenger" at bounding box center [784, 392] width 1568 height 784
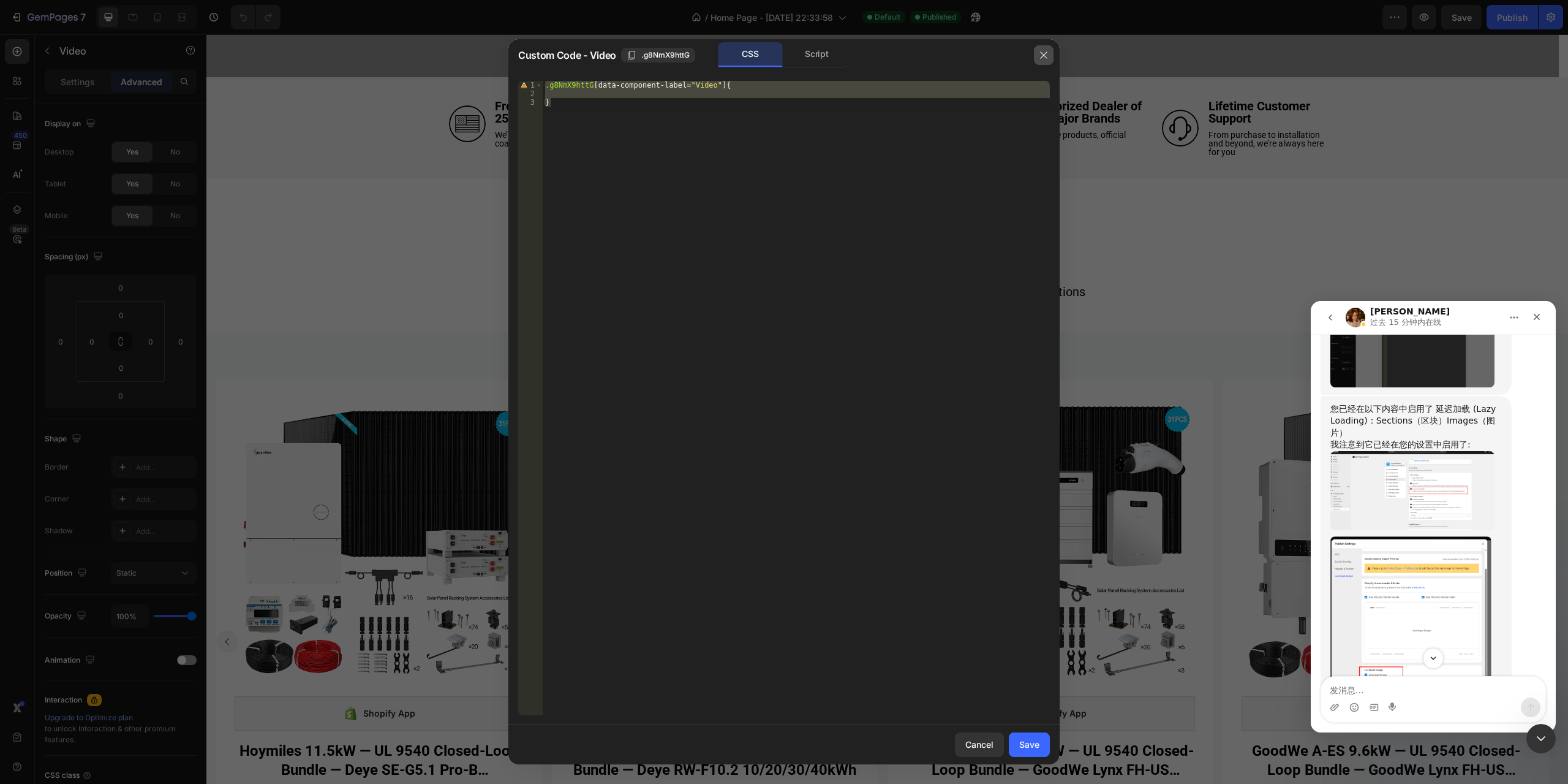
drag, startPoint x: 1049, startPoint y: 57, endPoint x: 842, endPoint y: 23, distance: 209.8
click at [1049, 57] on button "button" at bounding box center [1043, 55] width 20 height 20
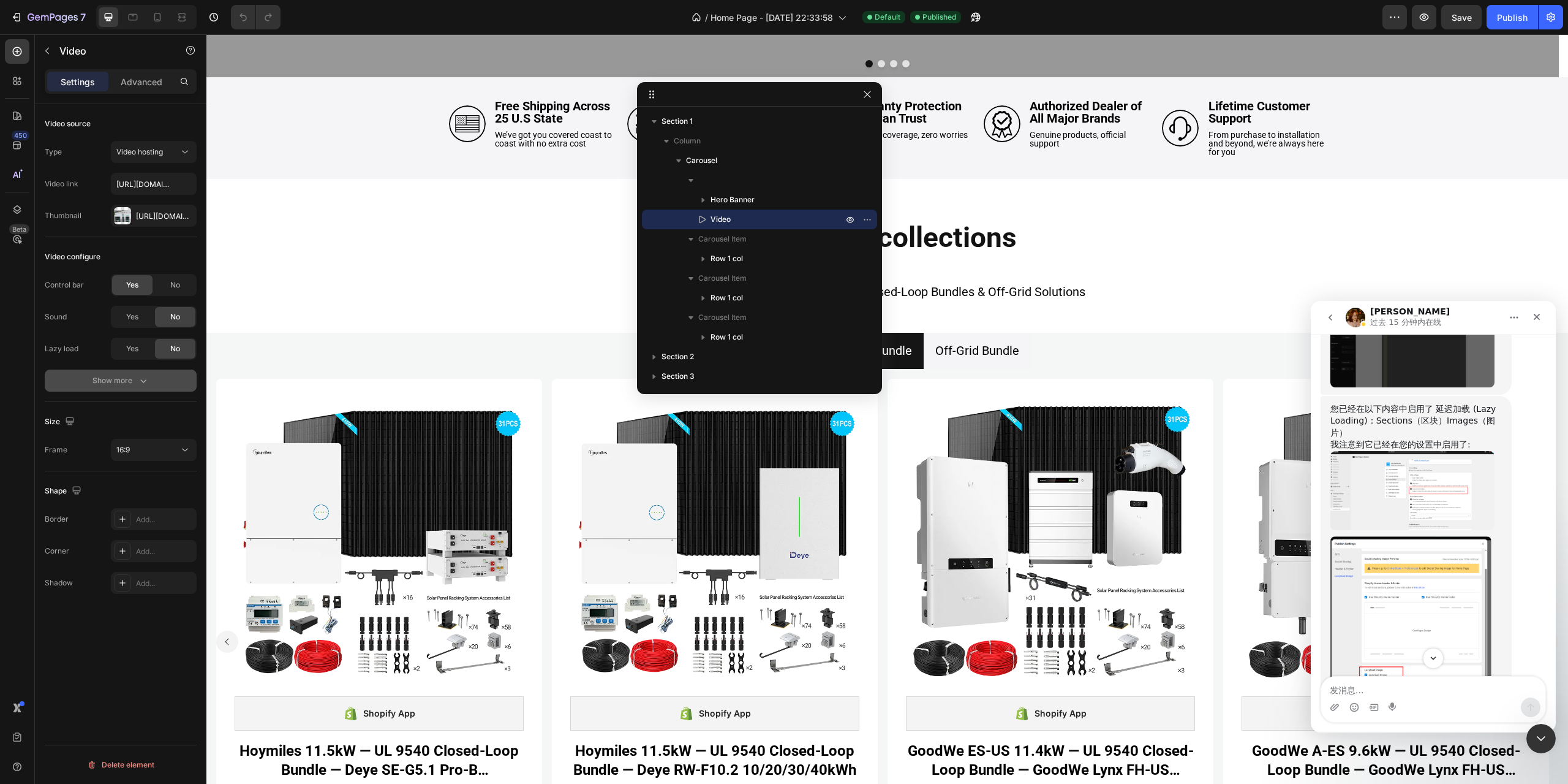
click at [136, 384] on div "Show more" at bounding box center [120, 380] width 57 height 12
